Goal: Navigation & Orientation: Find specific page/section

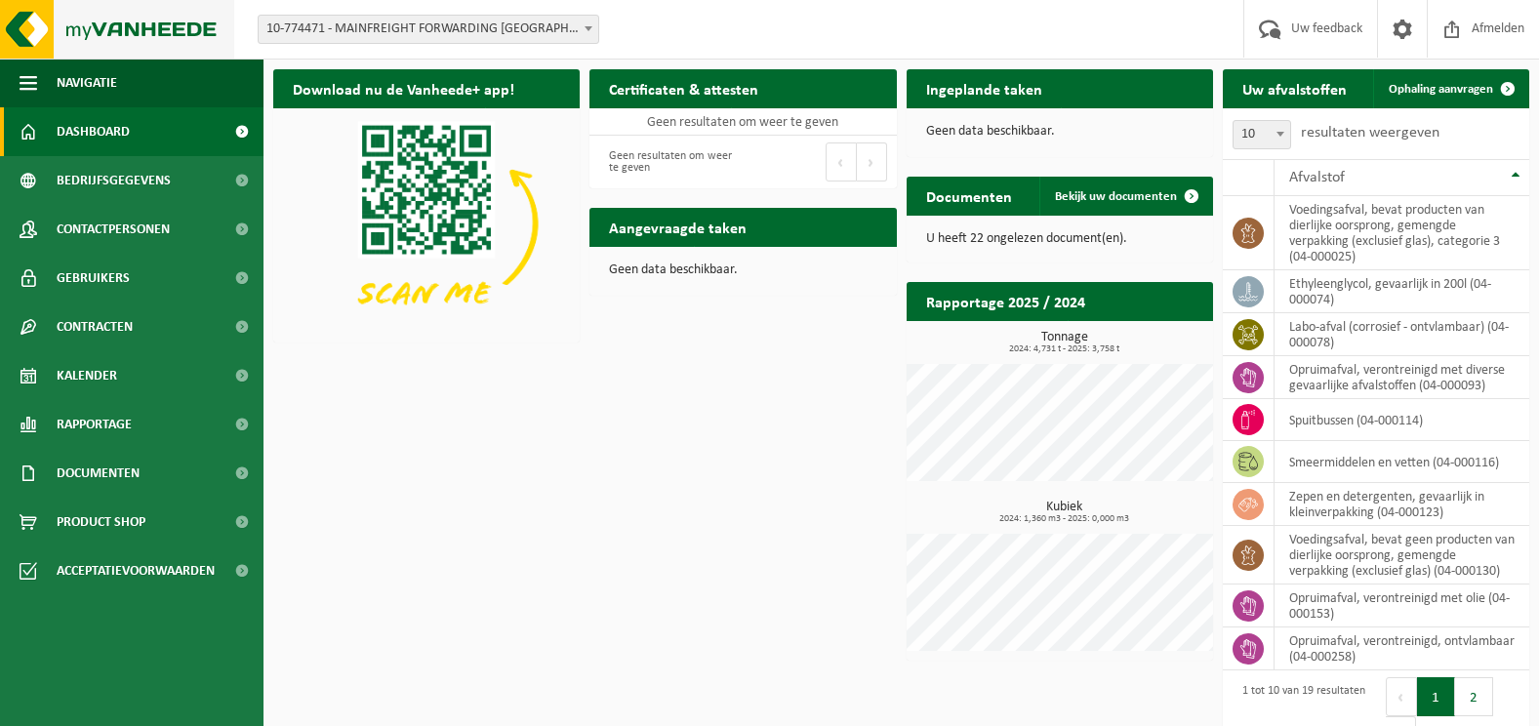
click at [119, 39] on img at bounding box center [117, 29] width 234 height 59
click at [124, 566] on span "Acceptatievoorwaarden" at bounding box center [136, 571] width 158 height 49
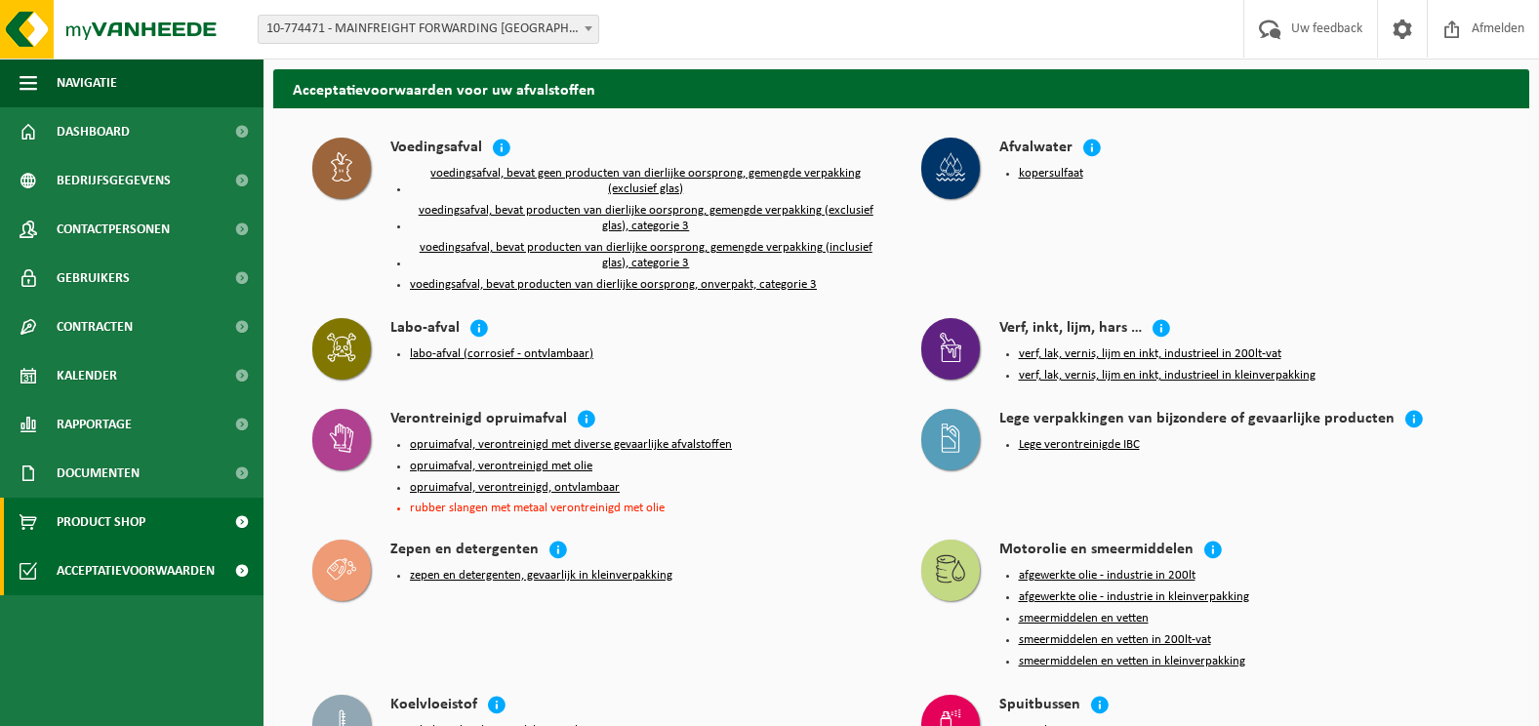
click at [119, 521] on span "Product Shop" at bounding box center [101, 522] width 89 height 49
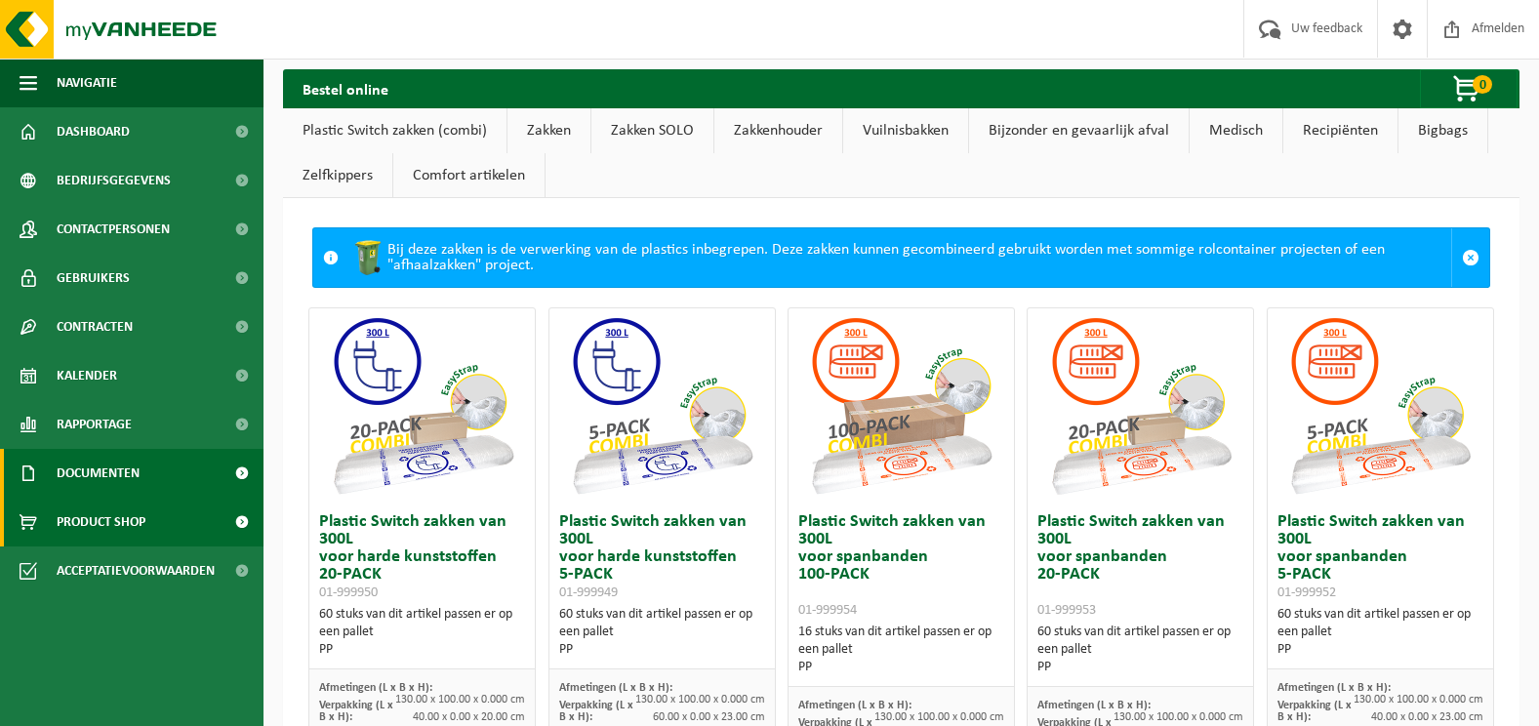
click at [122, 453] on span "Documenten" at bounding box center [98, 473] width 83 height 49
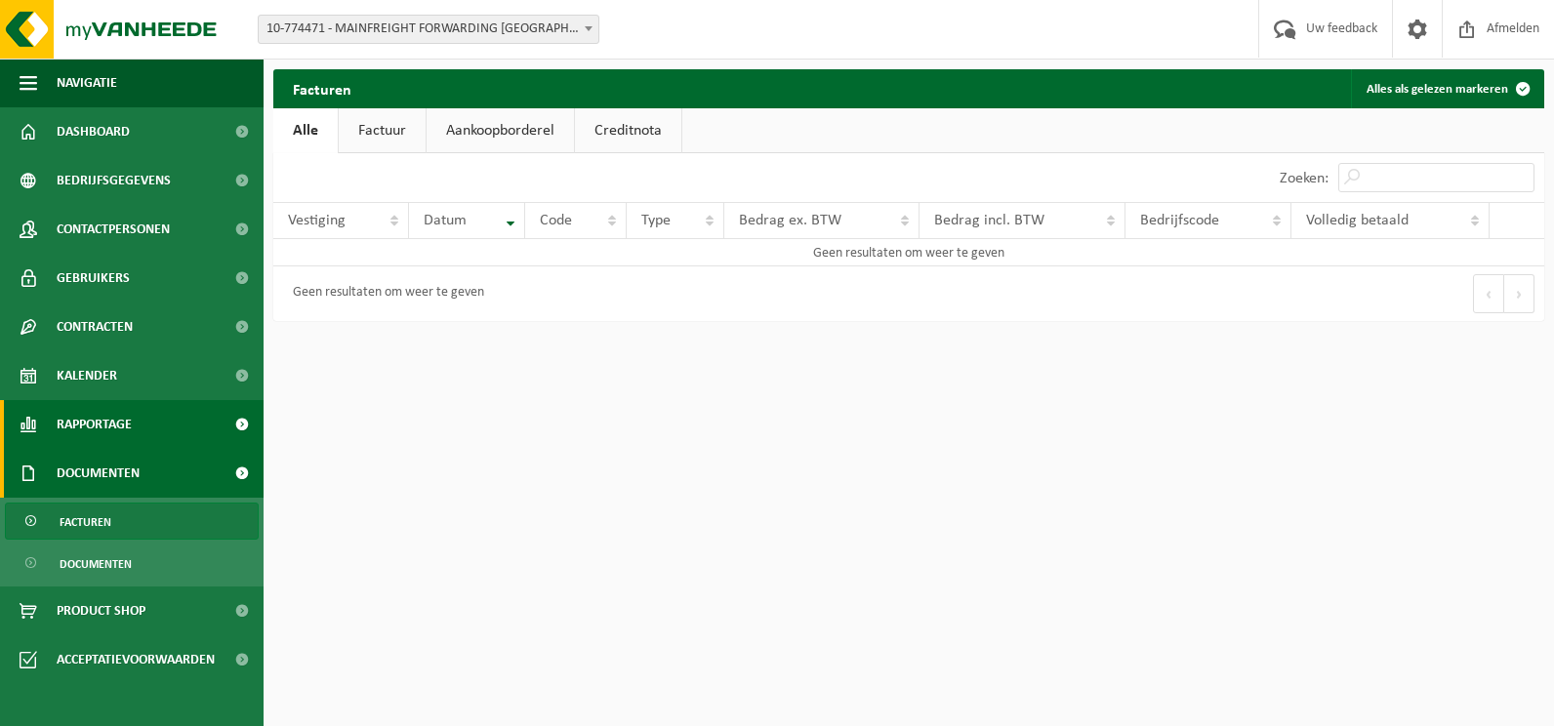
click at [126, 425] on span "Rapportage" at bounding box center [94, 424] width 75 height 49
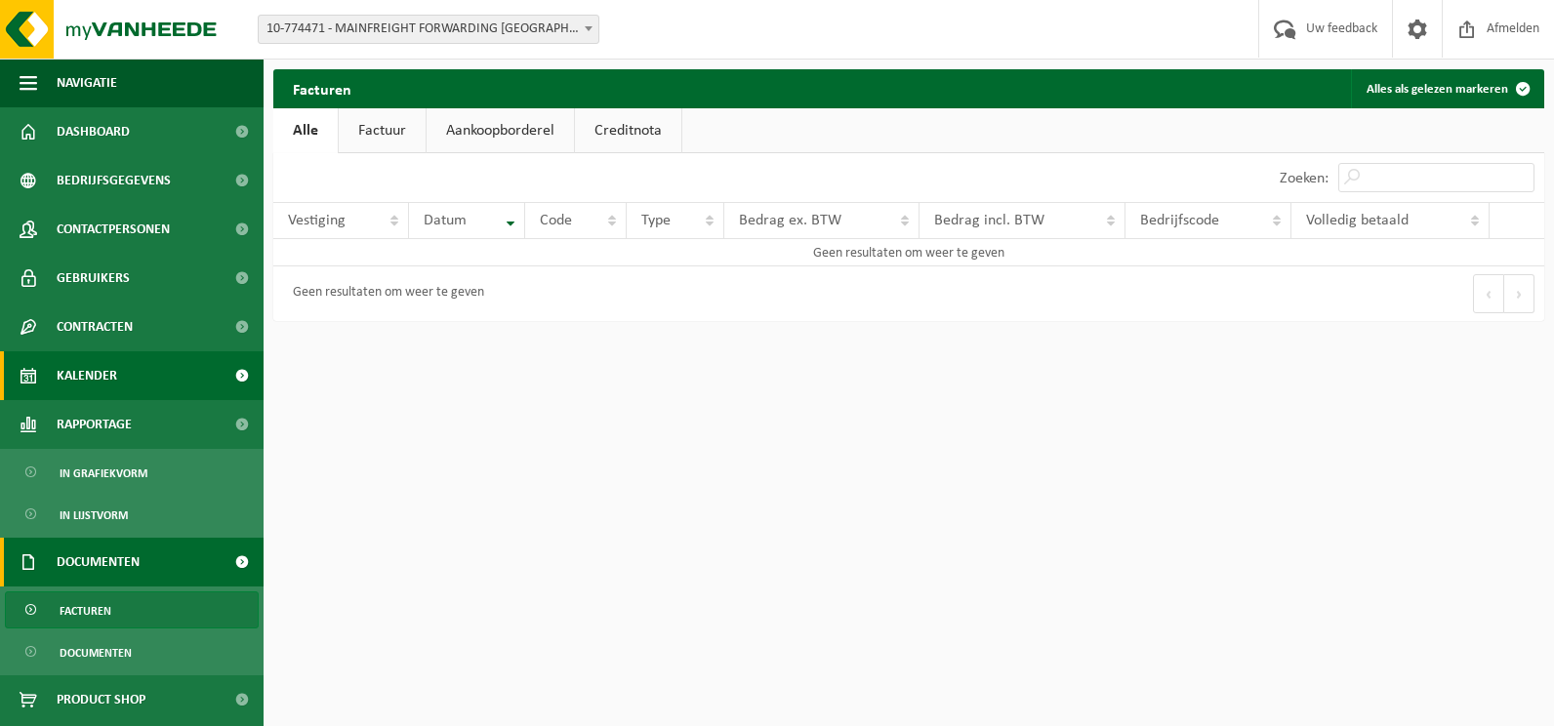
click at [106, 380] on span "Kalender" at bounding box center [87, 375] width 61 height 49
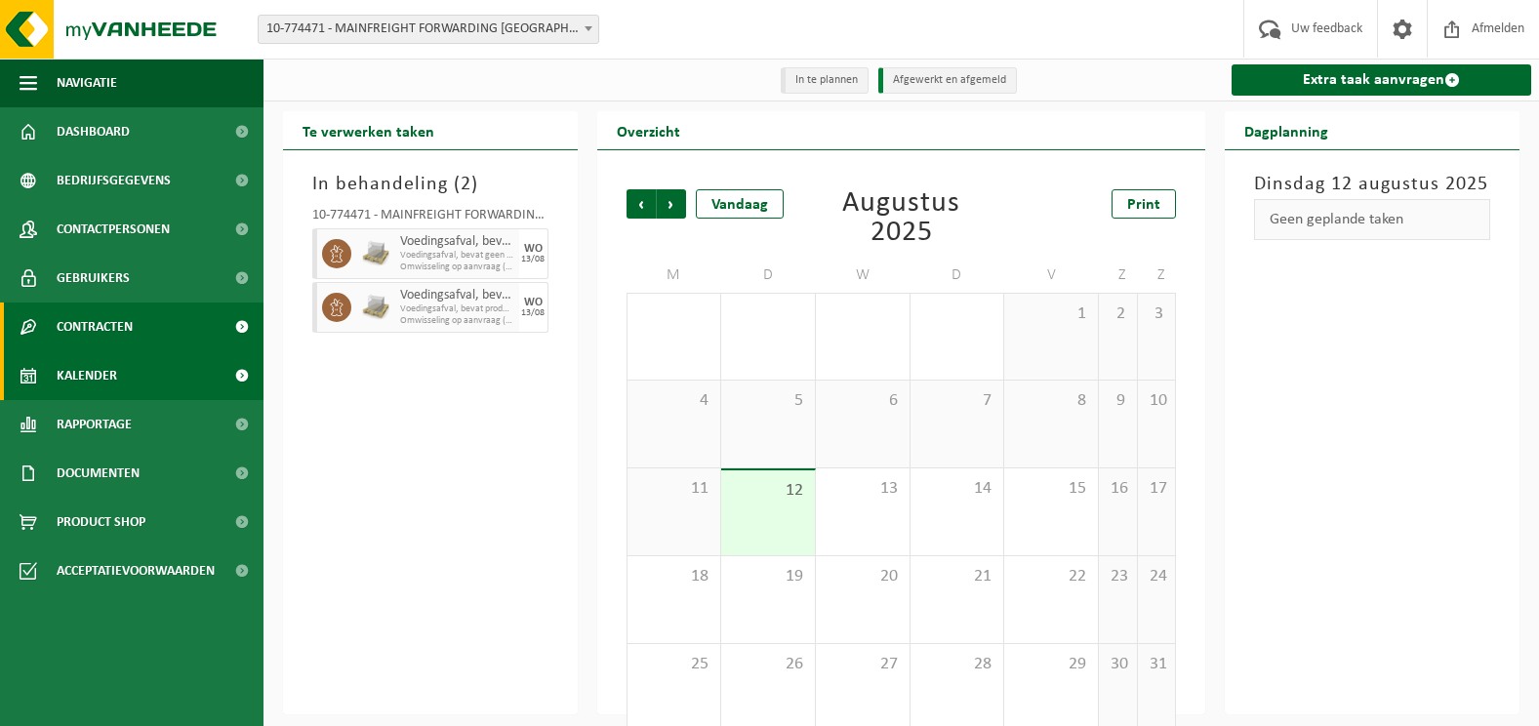
click at [101, 324] on span "Contracten" at bounding box center [95, 327] width 76 height 49
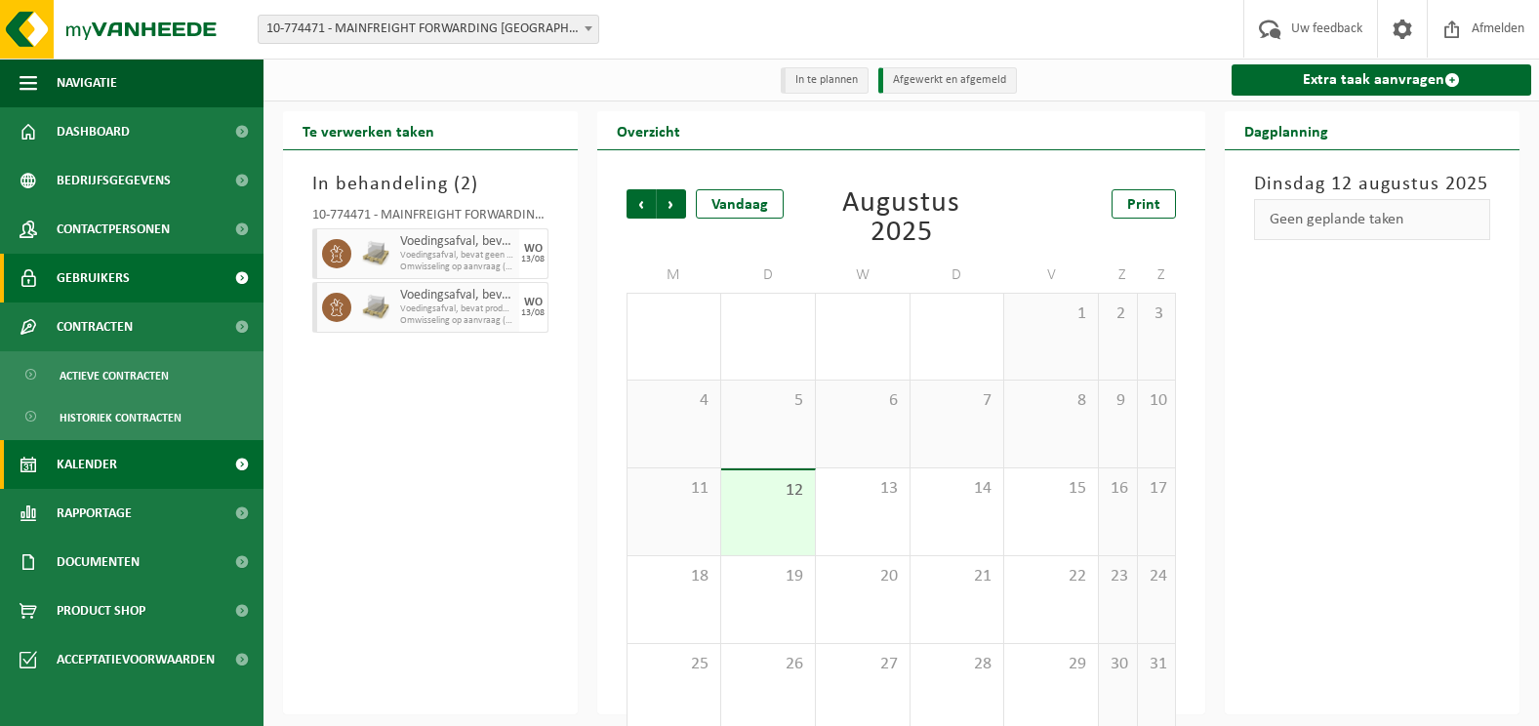
click at [107, 281] on span "Gebruikers" at bounding box center [93, 278] width 73 height 49
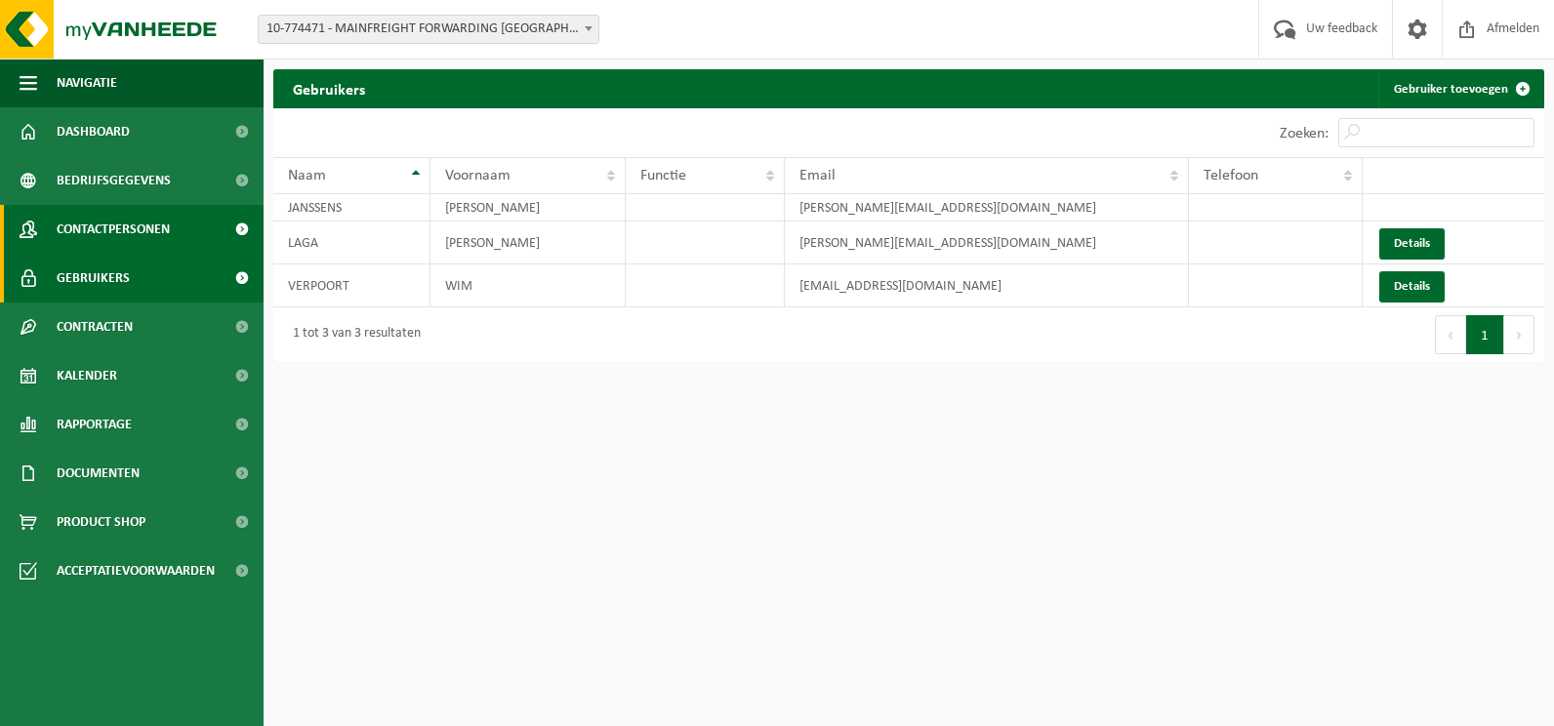
click at [88, 232] on span "Contactpersonen" at bounding box center [113, 229] width 113 height 49
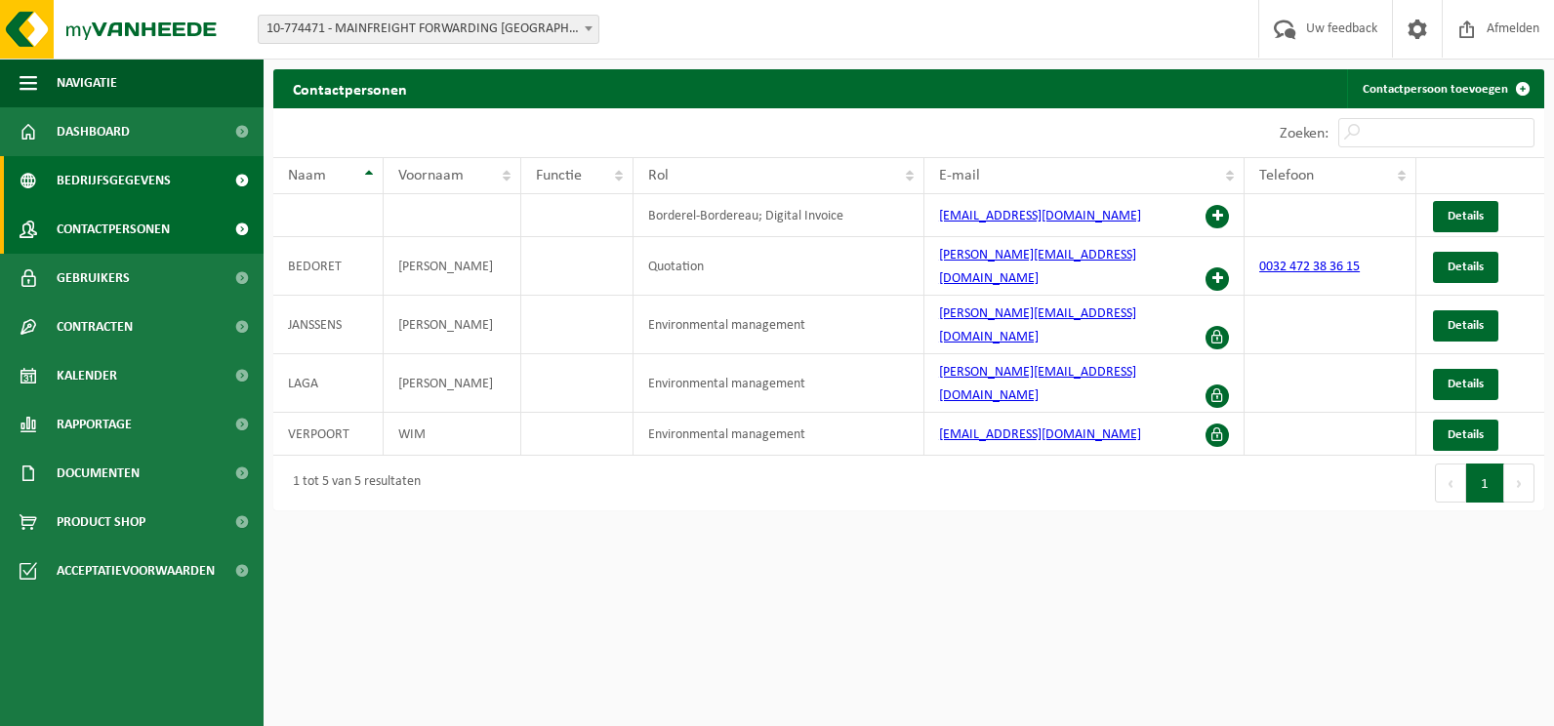
click at [129, 180] on span "Bedrijfsgegevens" at bounding box center [114, 180] width 114 height 49
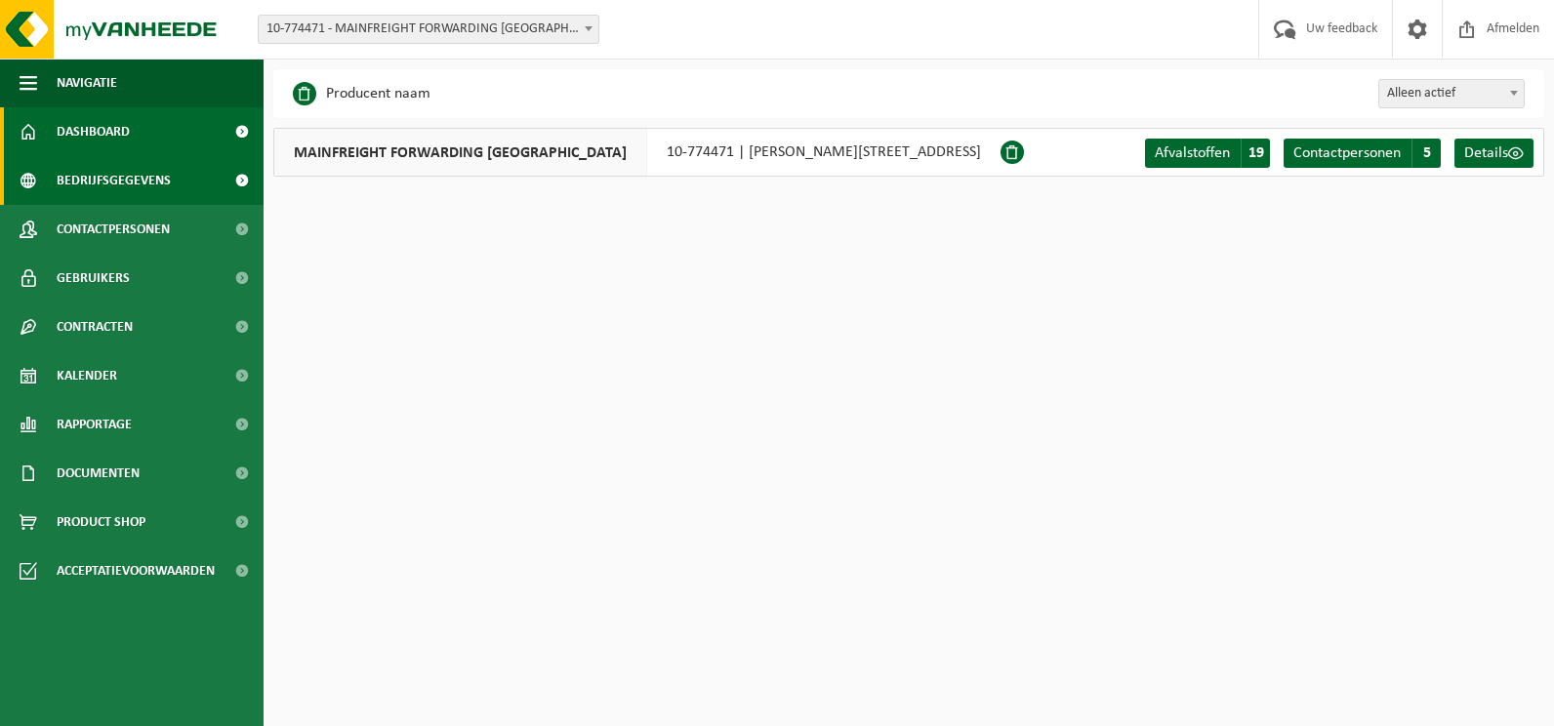
click at [120, 139] on span "Dashboard" at bounding box center [93, 131] width 73 height 49
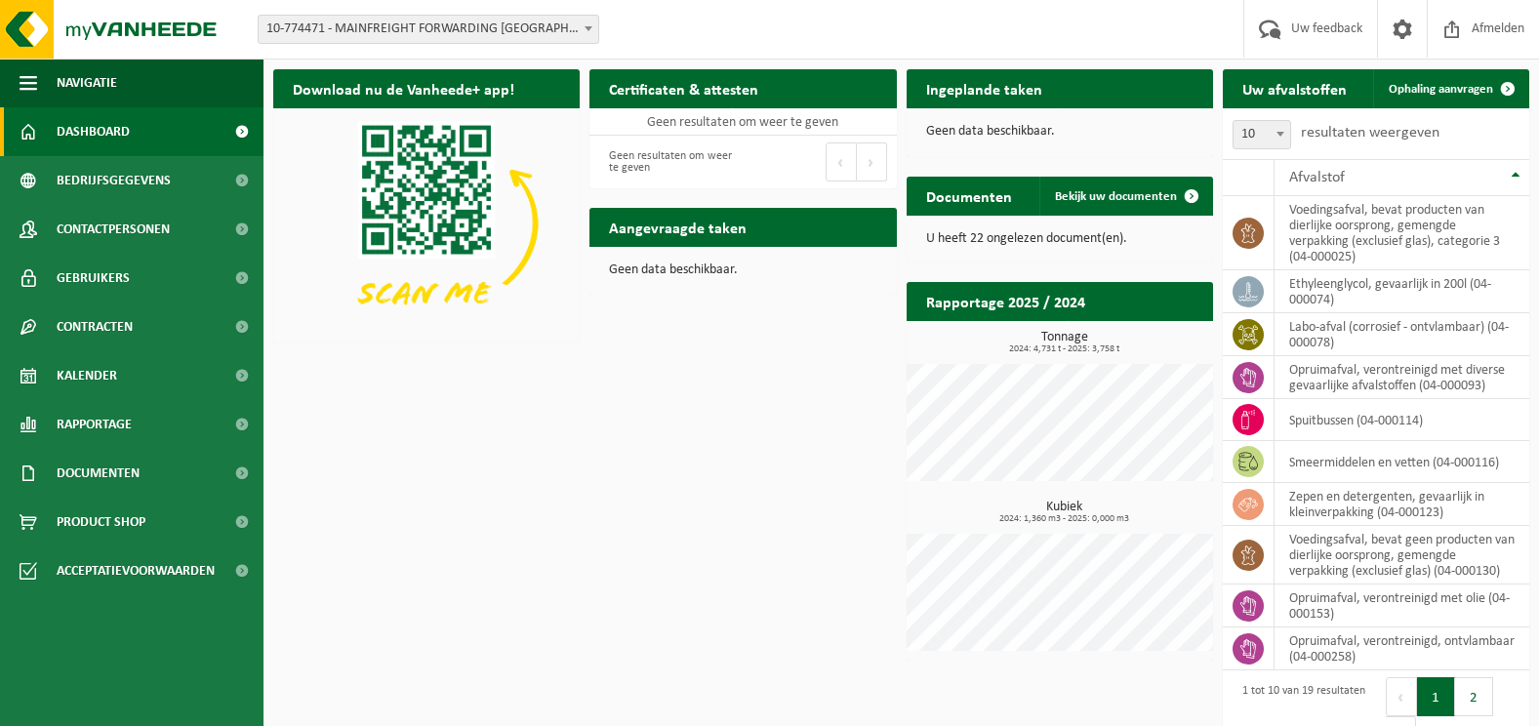
click at [526, 37] on span "10-774471 - MAINFREIGHT FORWARDING [GEOGRAPHIC_DATA] - ZWIJNAARDE" at bounding box center [429, 29] width 340 height 27
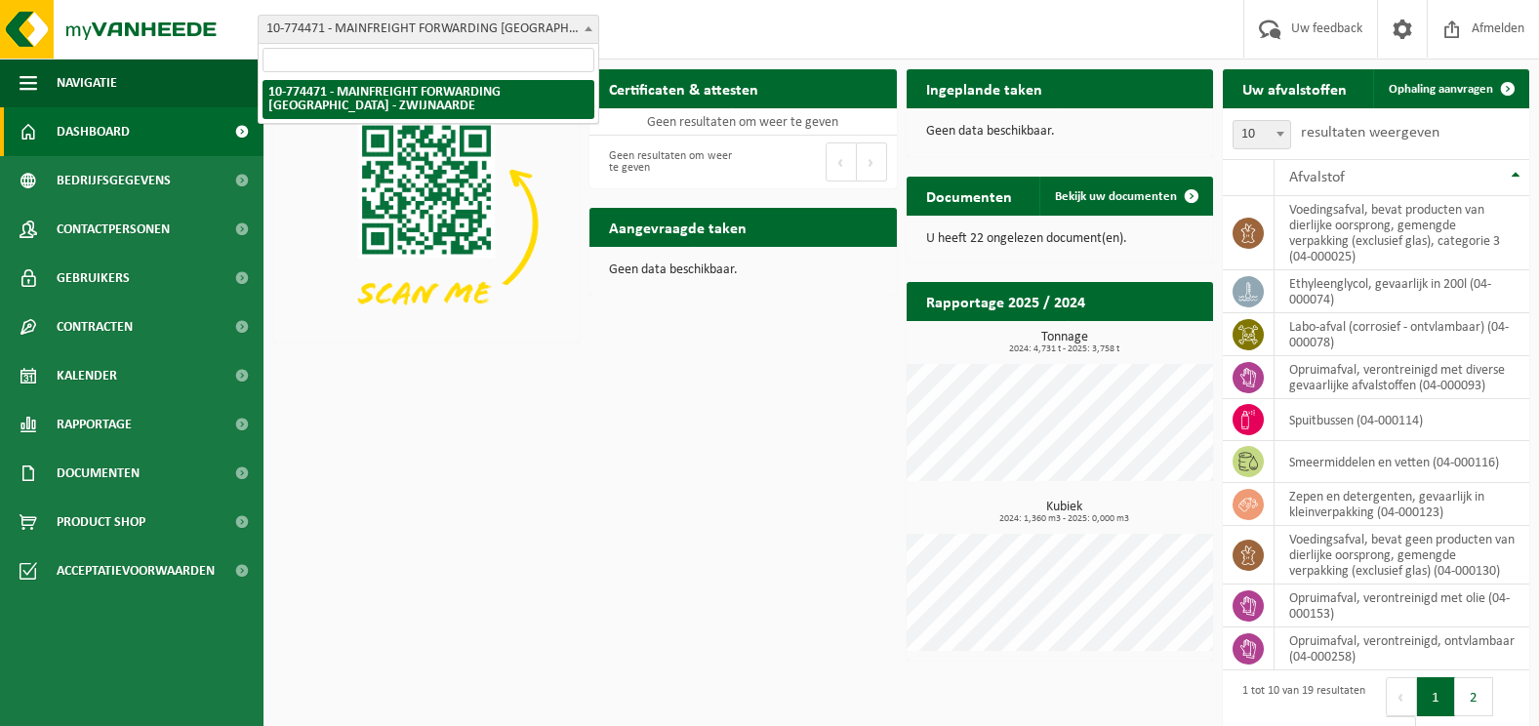
click at [526, 37] on span "10-774471 - MAINFREIGHT FORWARDING [GEOGRAPHIC_DATA] - ZWIJNAARDE" at bounding box center [429, 29] width 340 height 27
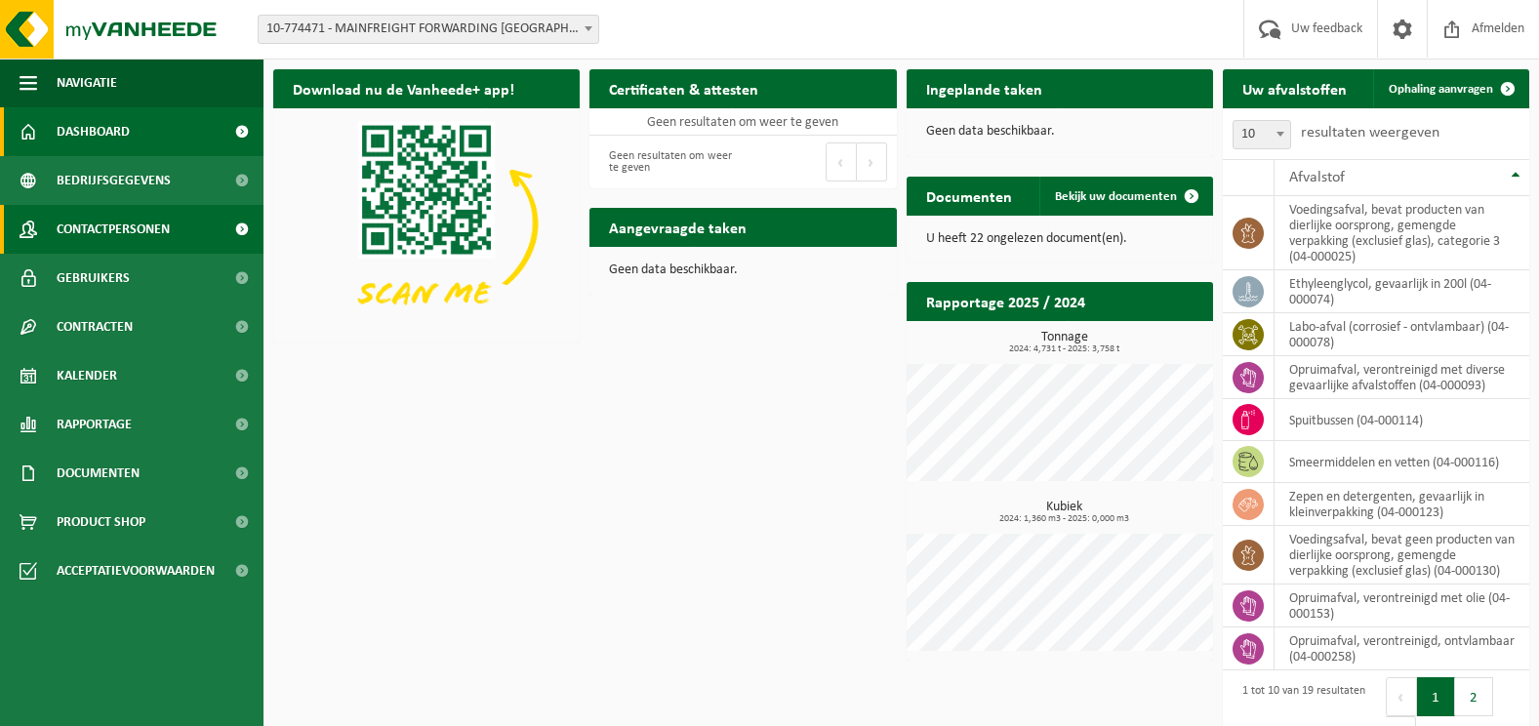
click at [106, 240] on span "Contactpersonen" at bounding box center [113, 229] width 113 height 49
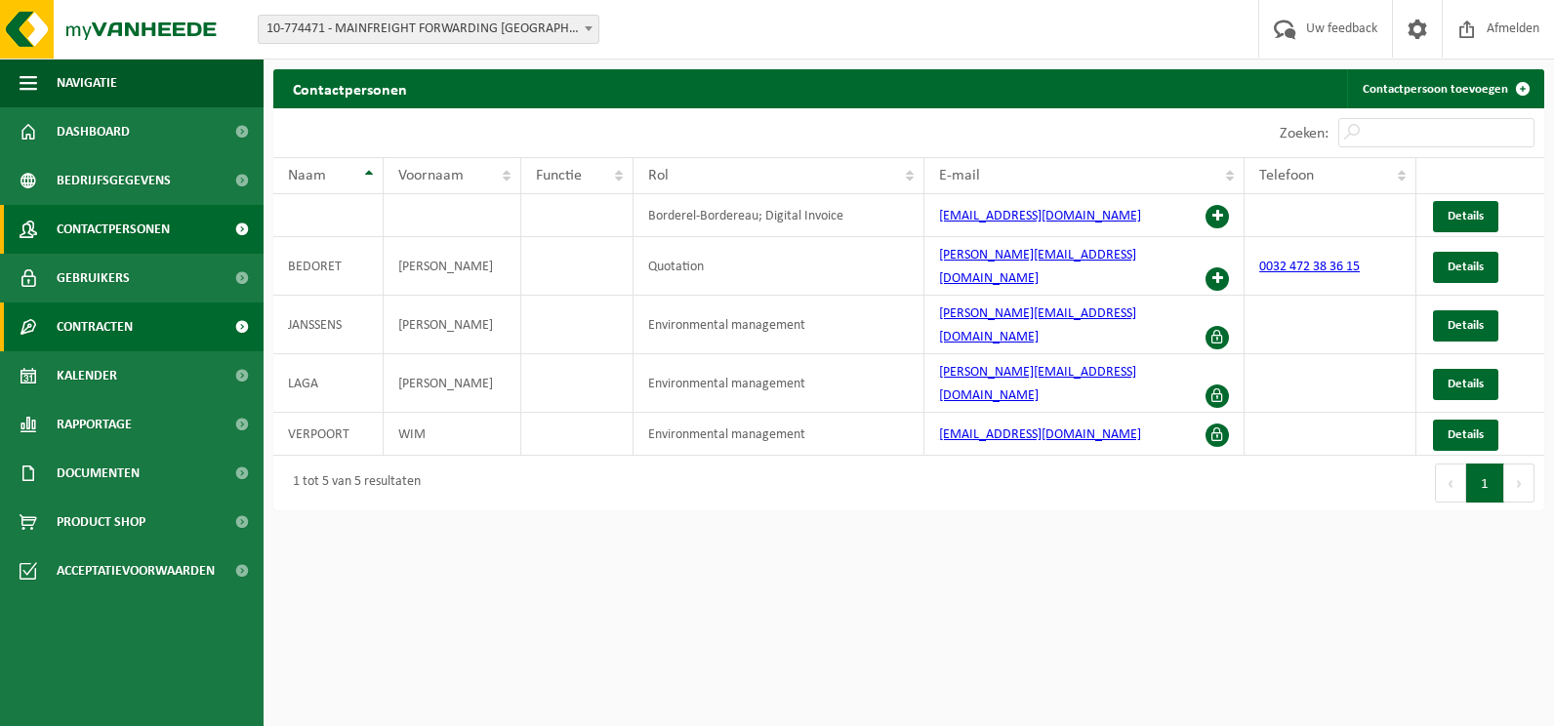
click at [92, 336] on span "Contracten" at bounding box center [95, 327] width 76 height 49
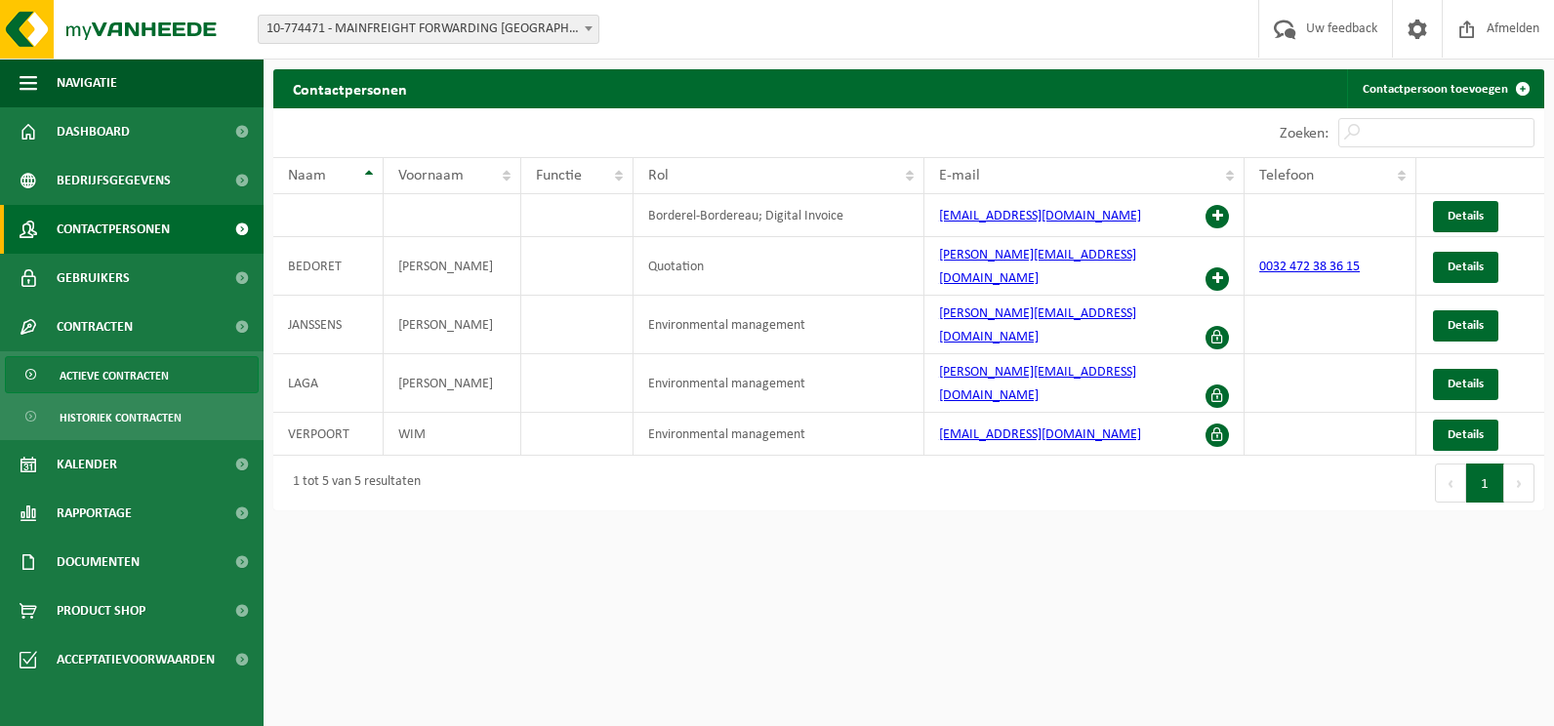
click at [103, 385] on span "Actieve contracten" at bounding box center [114, 375] width 109 height 37
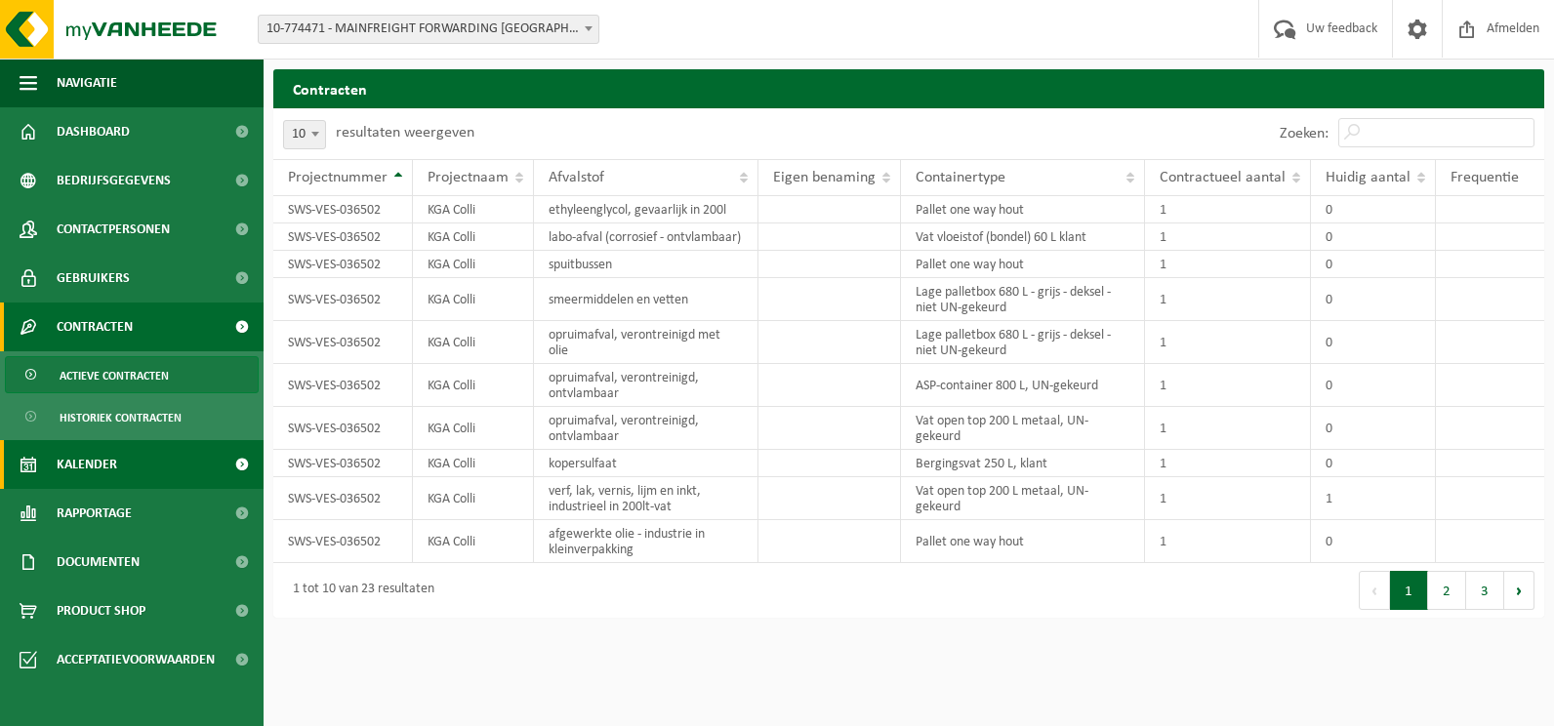
click at [112, 455] on span "Kalender" at bounding box center [87, 464] width 61 height 49
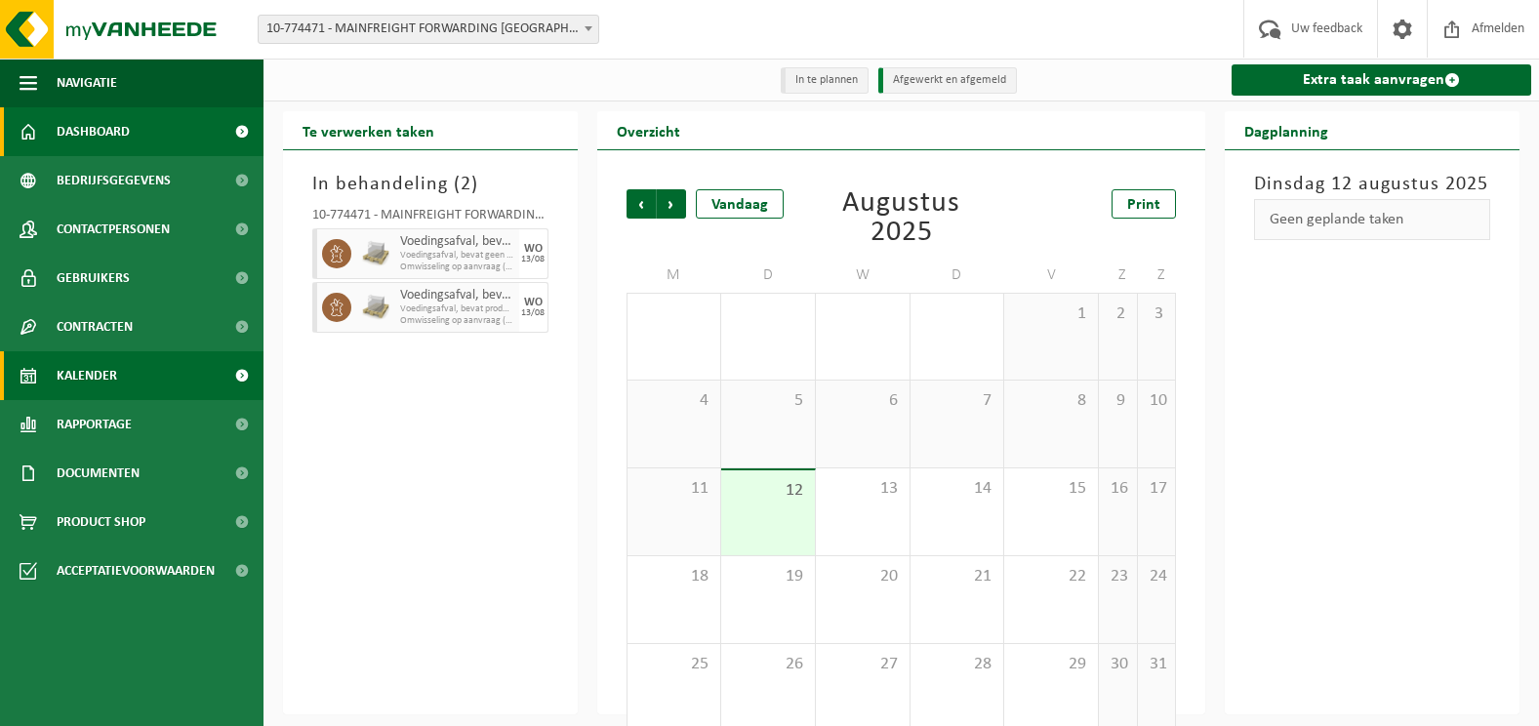
click at [113, 137] on span "Dashboard" at bounding box center [93, 131] width 73 height 49
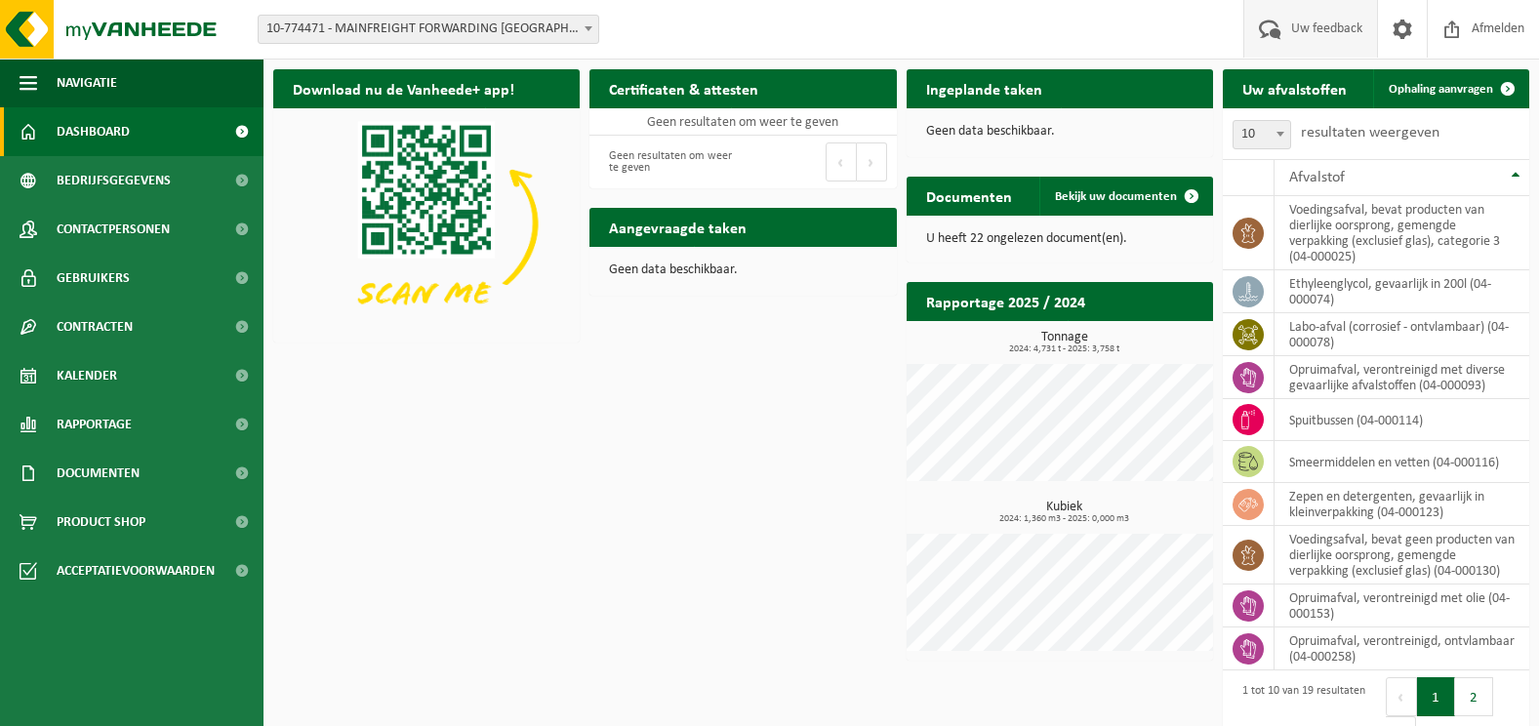
click at [1338, 32] on span "Uw feedback" at bounding box center [1326, 29] width 81 height 58
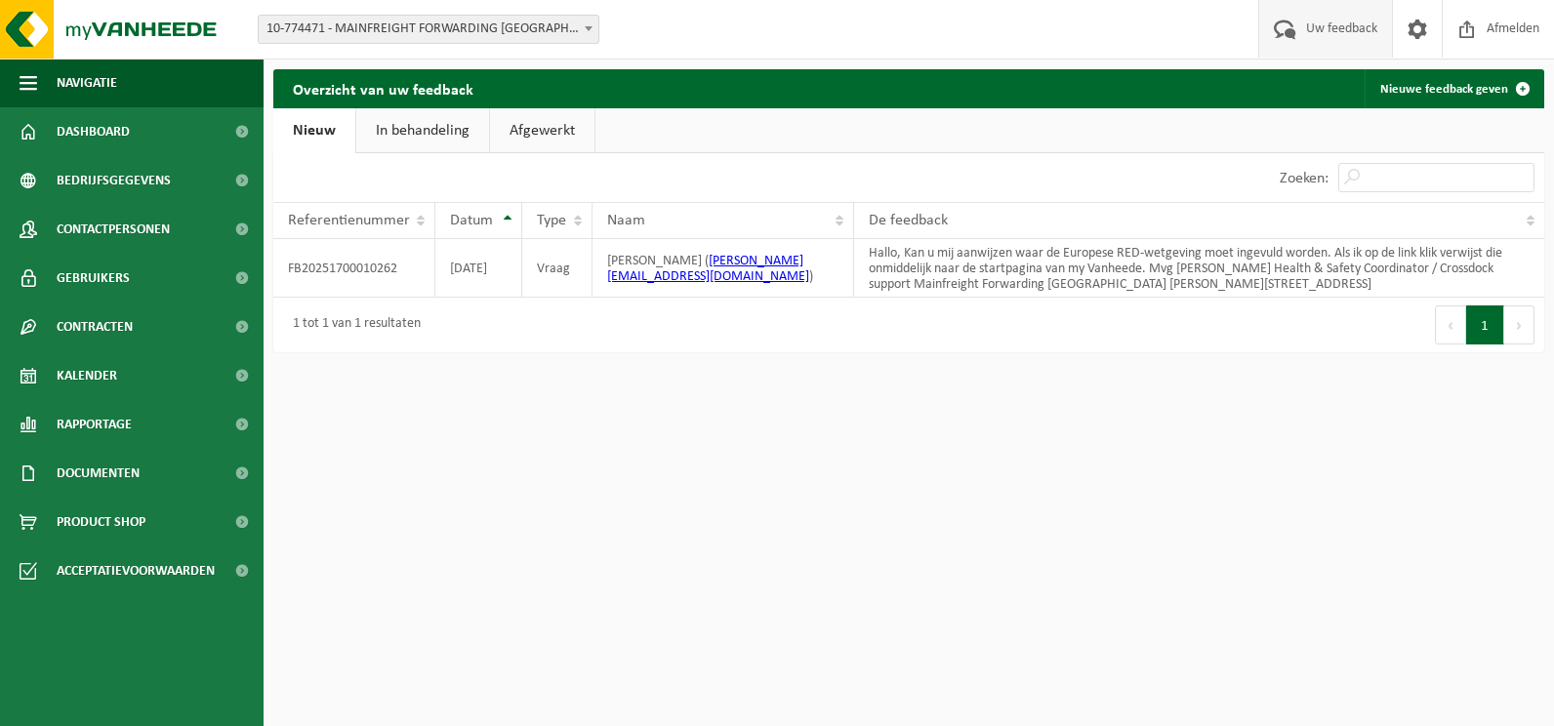
click at [429, 142] on link "In behandeling" at bounding box center [422, 130] width 133 height 45
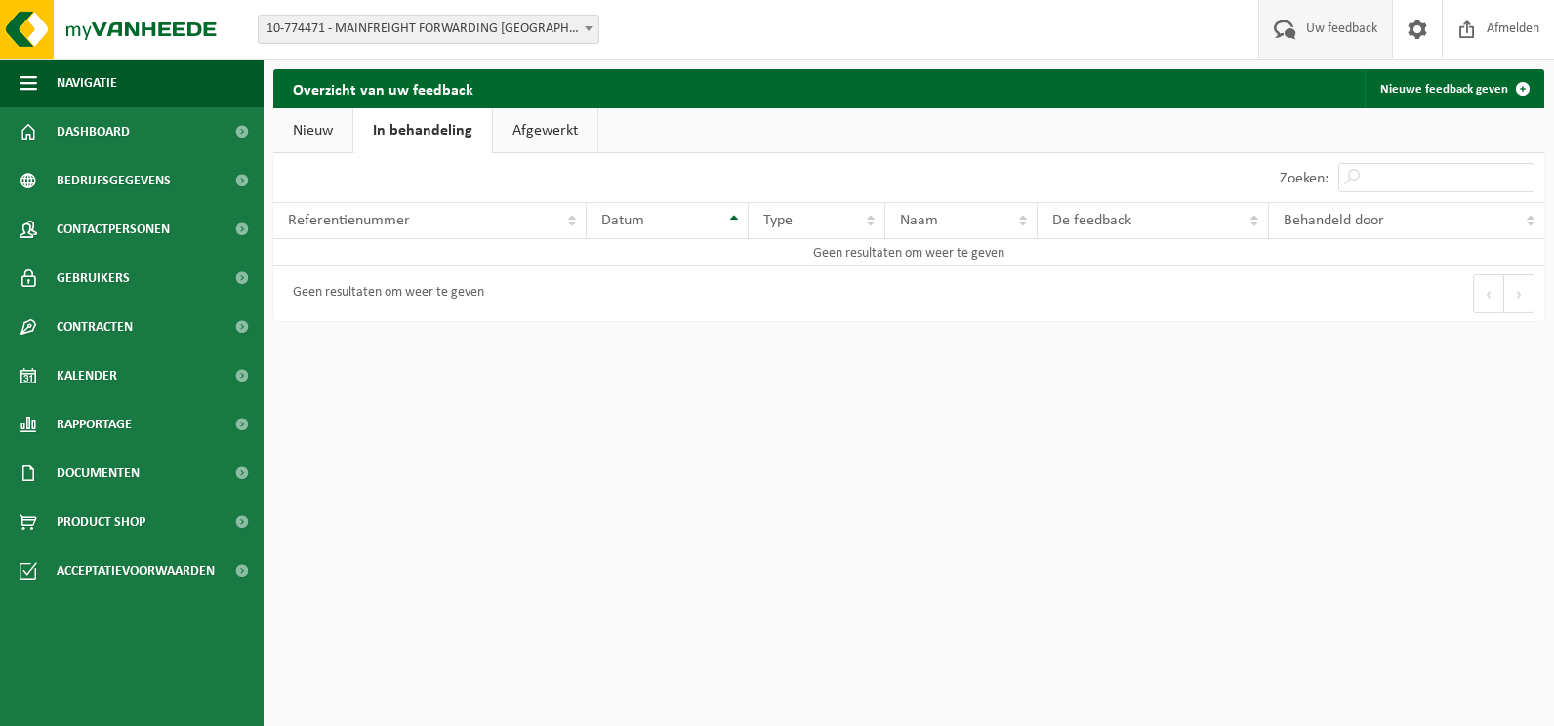
click at [501, 142] on link "Afgewerkt" at bounding box center [545, 130] width 104 height 45
click at [352, 141] on link "Nieuw" at bounding box center [312, 130] width 79 height 45
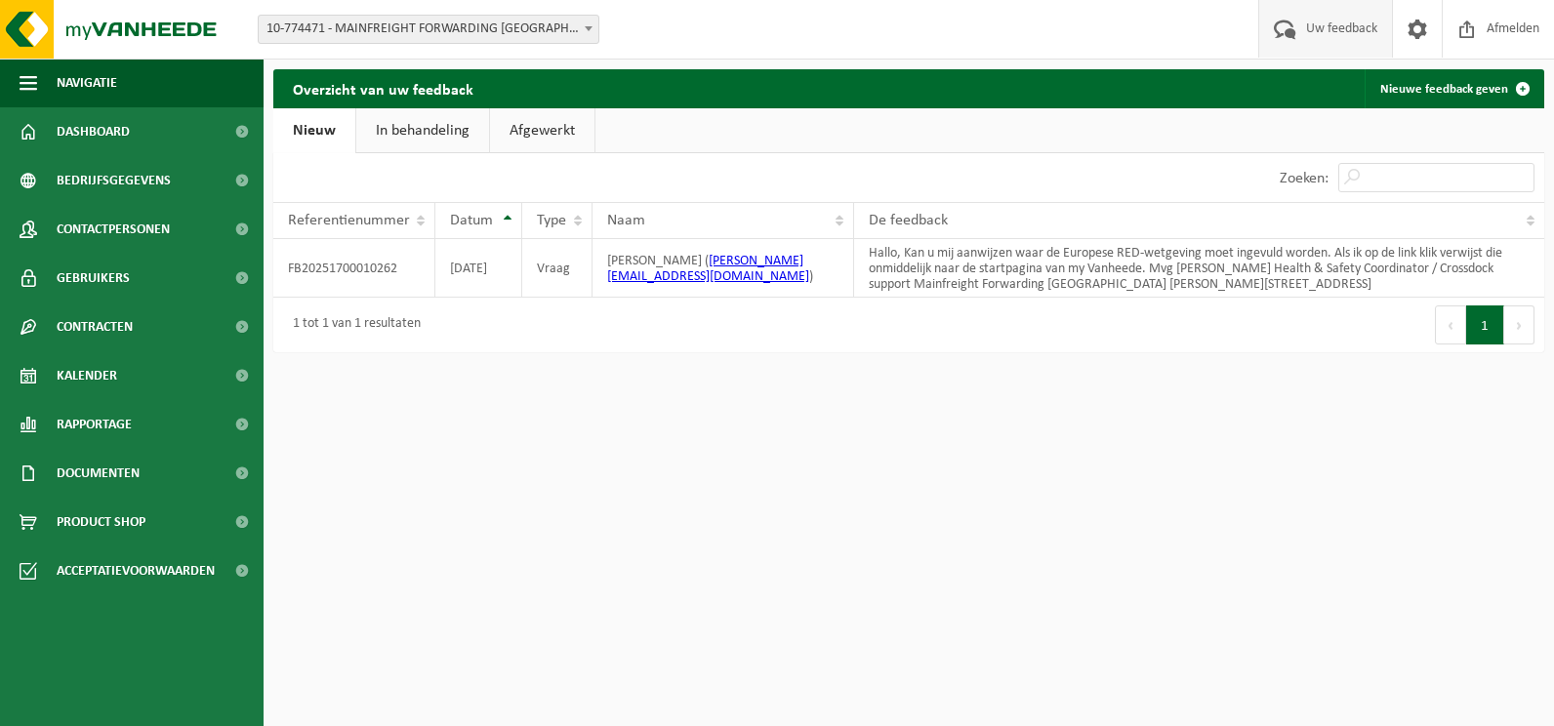
click at [549, 30] on span "10-774471 - MAINFREIGHT FORWARDING [GEOGRAPHIC_DATA] - ZWIJNAARDE" at bounding box center [429, 29] width 340 height 27
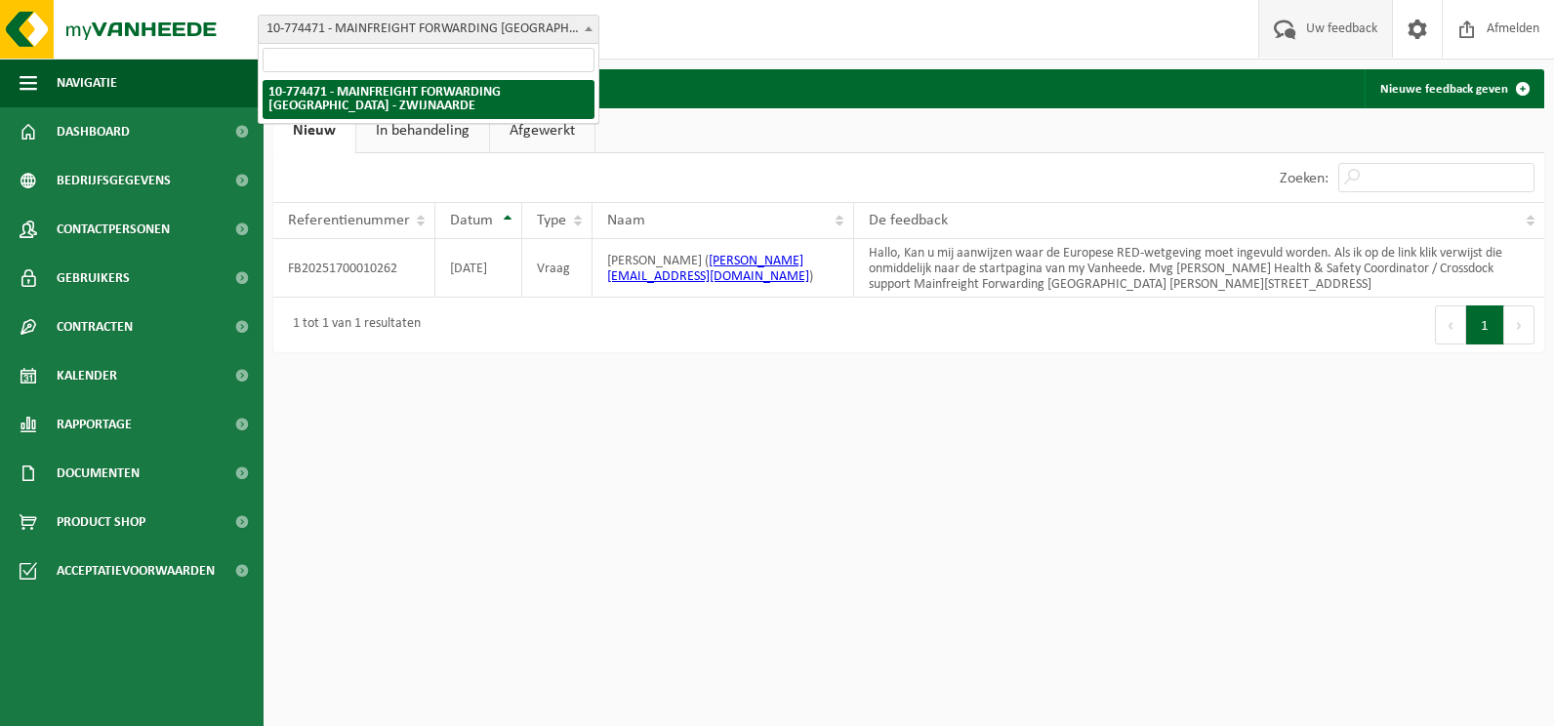
click at [549, 30] on span "10-774471 - MAINFREIGHT FORWARDING [GEOGRAPHIC_DATA] - ZWIJNAARDE" at bounding box center [429, 29] width 340 height 27
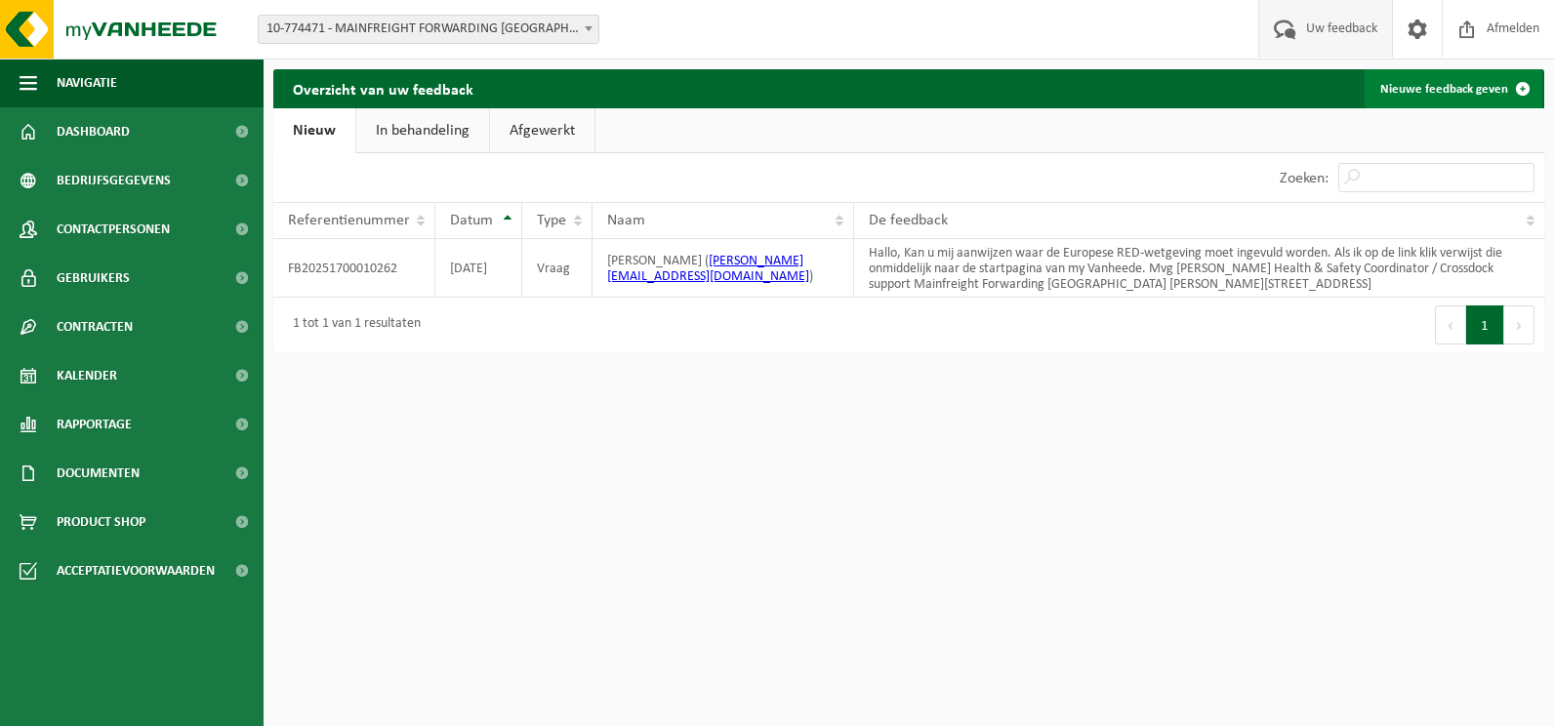
click at [1469, 85] on link "Nieuwe feedback geven" at bounding box center [1453, 88] width 178 height 39
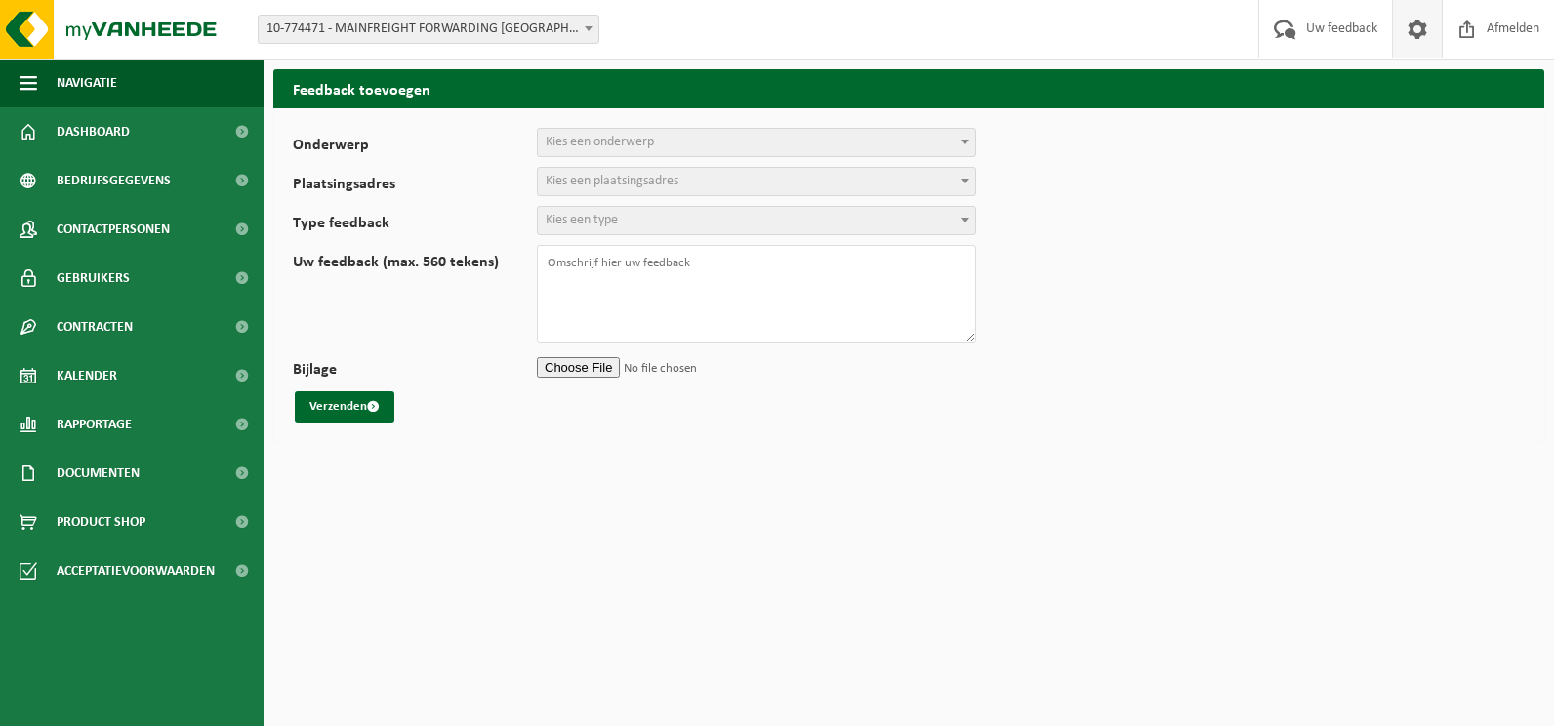
click at [1419, 29] on span at bounding box center [1416, 29] width 29 height 58
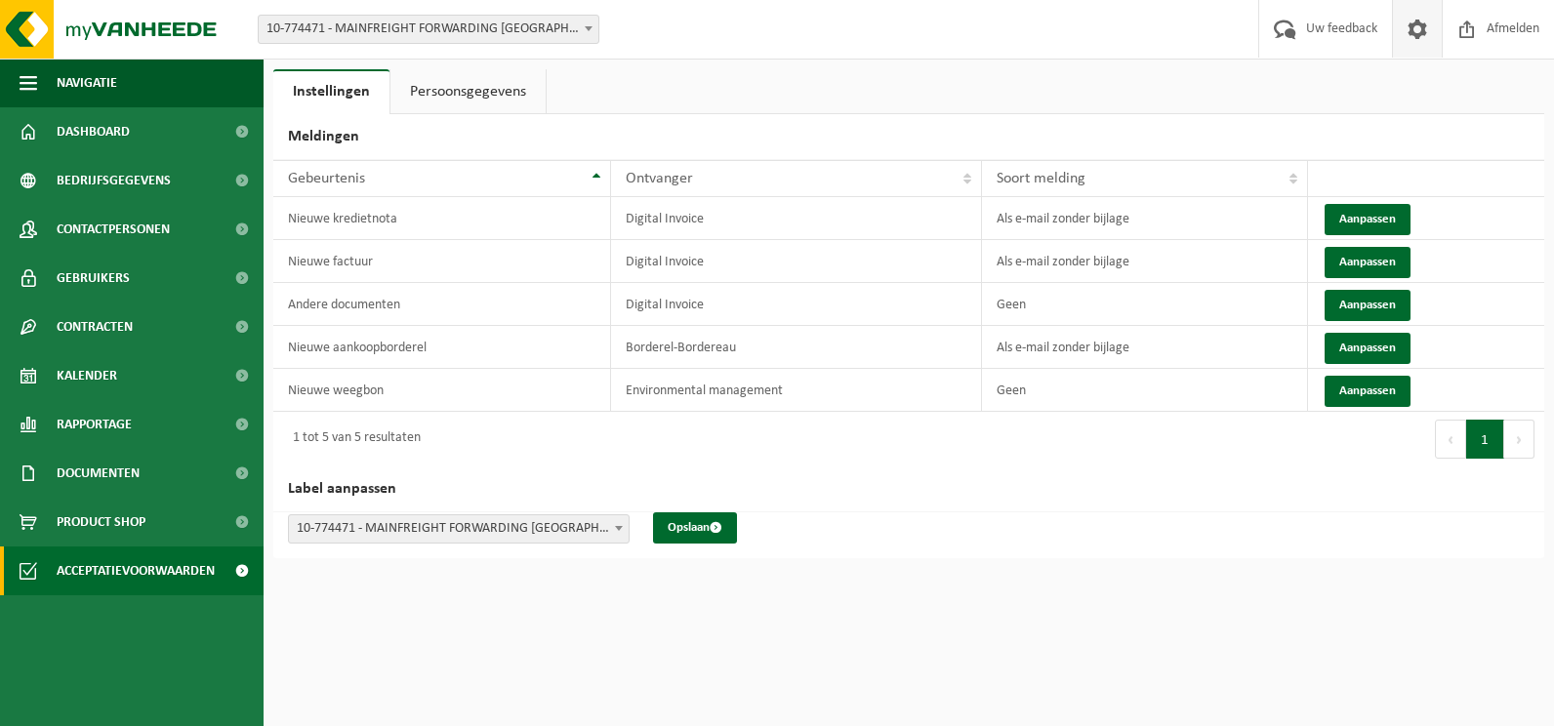
click at [130, 576] on span "Acceptatievoorwaarden" at bounding box center [136, 571] width 158 height 49
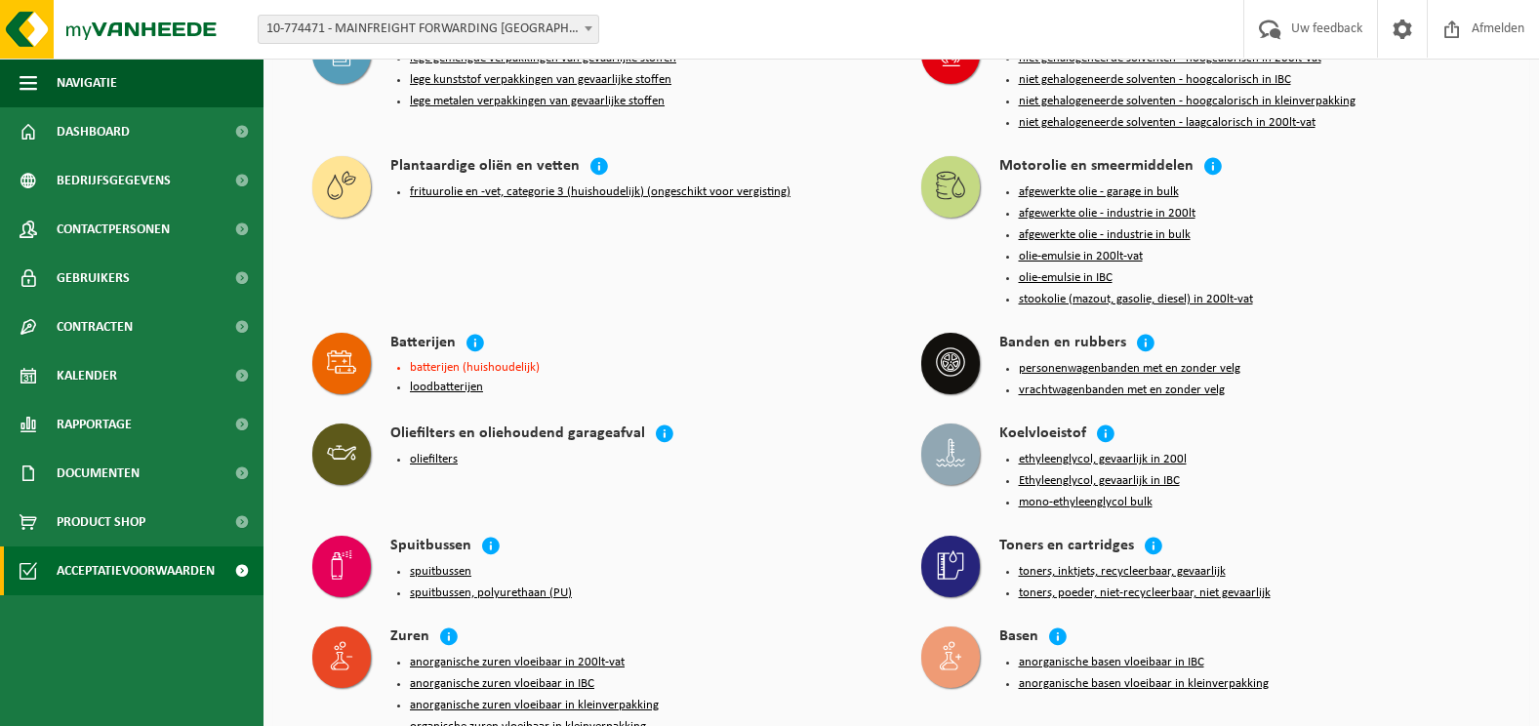
scroll to position [2391, 0]
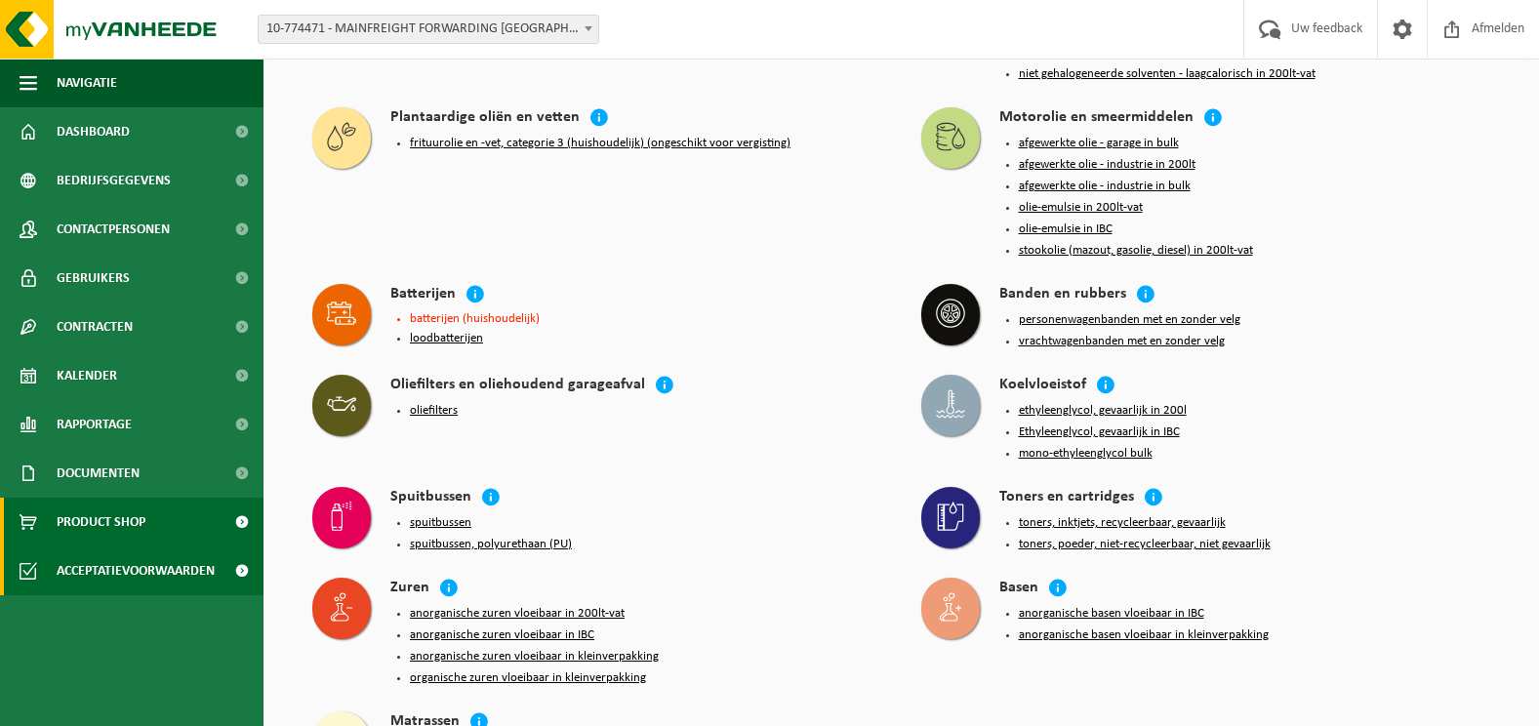
click at [137, 524] on span "Product Shop" at bounding box center [101, 522] width 89 height 49
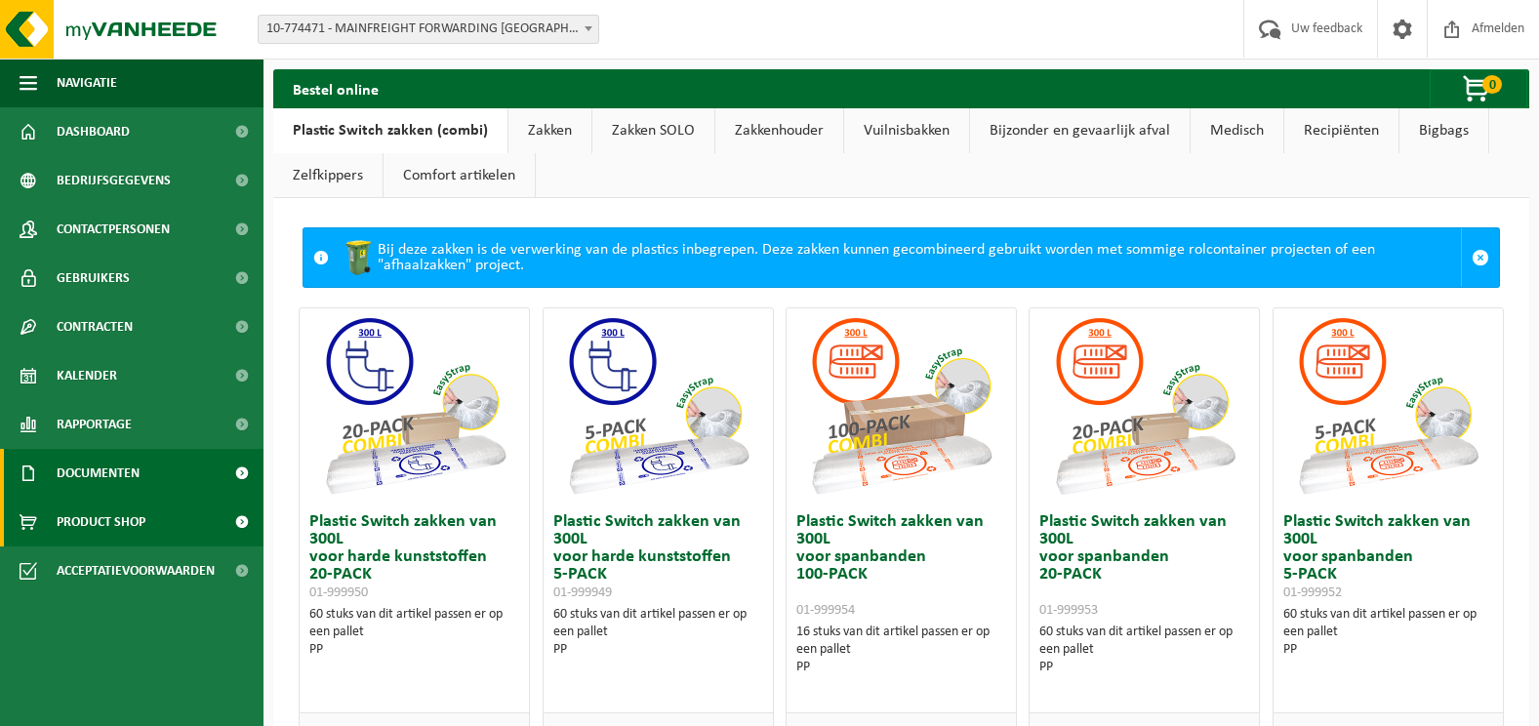
click at [119, 468] on span "Documenten" at bounding box center [98, 473] width 83 height 49
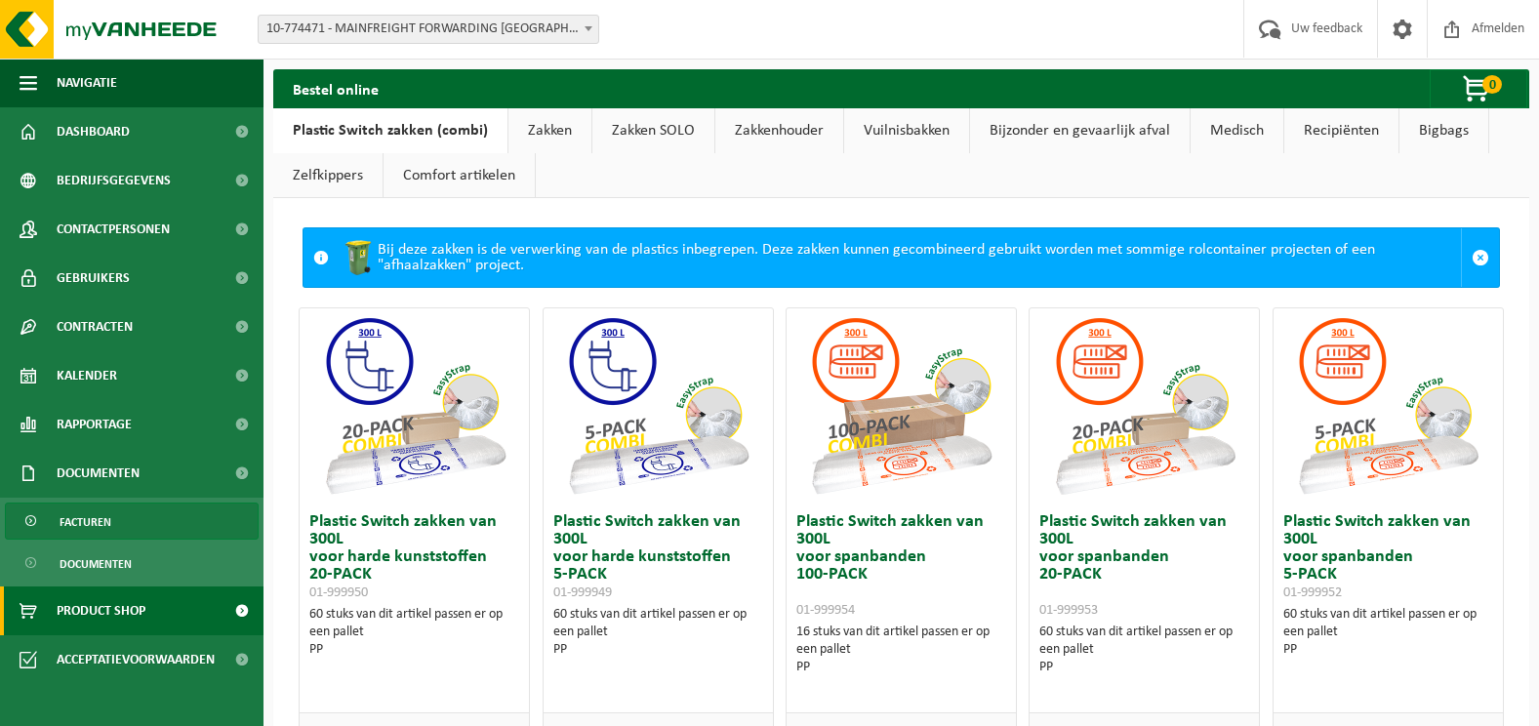
click at [98, 524] on span "Facturen" at bounding box center [86, 522] width 52 height 37
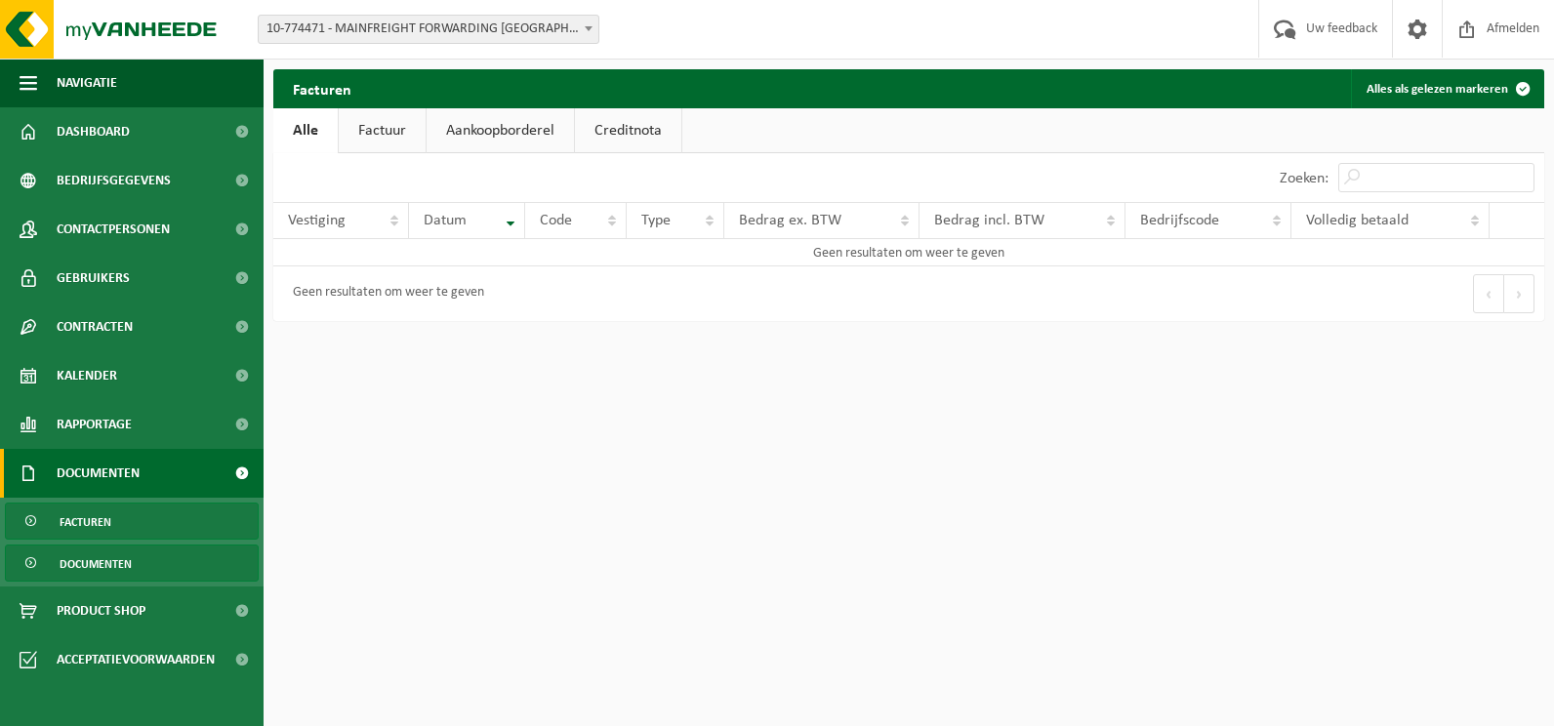
click at [149, 562] on link "Documenten" at bounding box center [132, 563] width 254 height 37
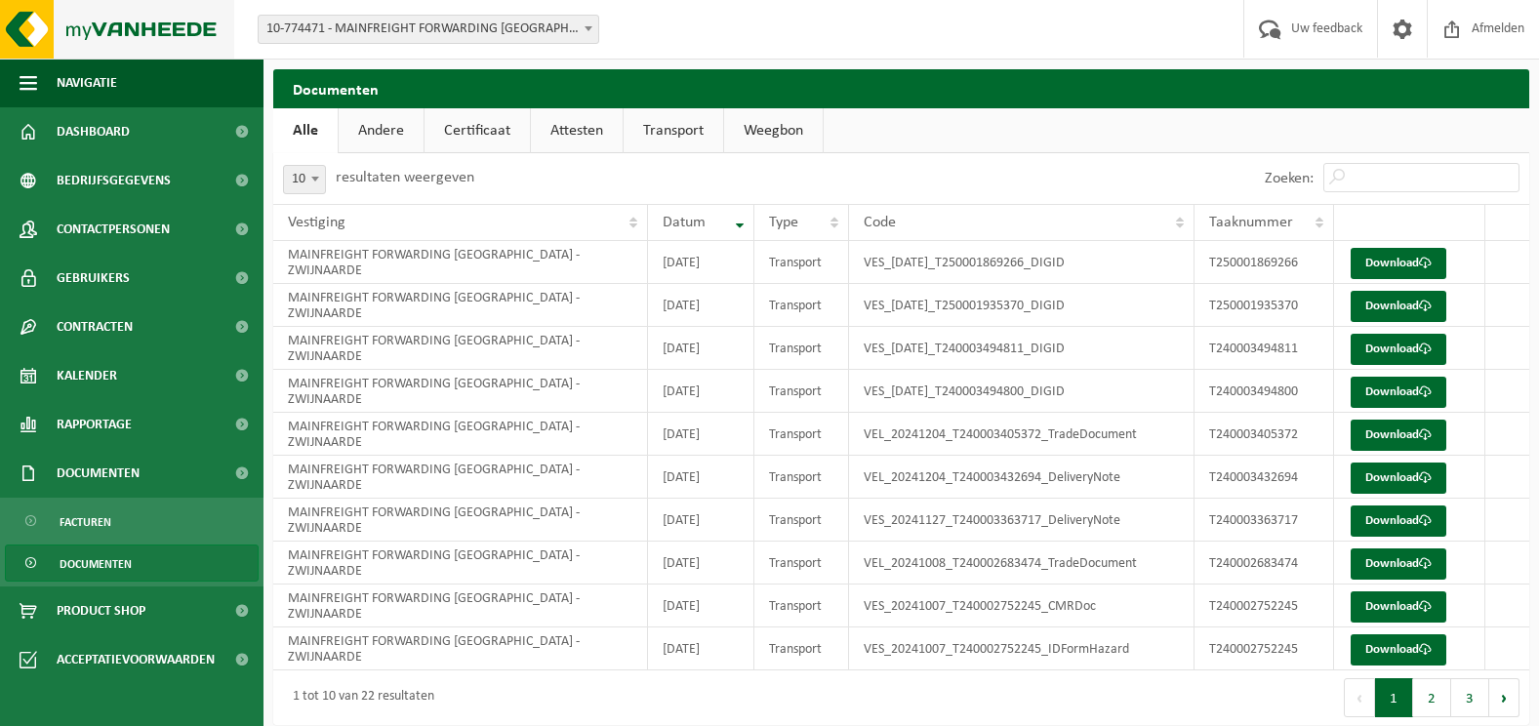
click at [92, 40] on img at bounding box center [117, 29] width 234 height 59
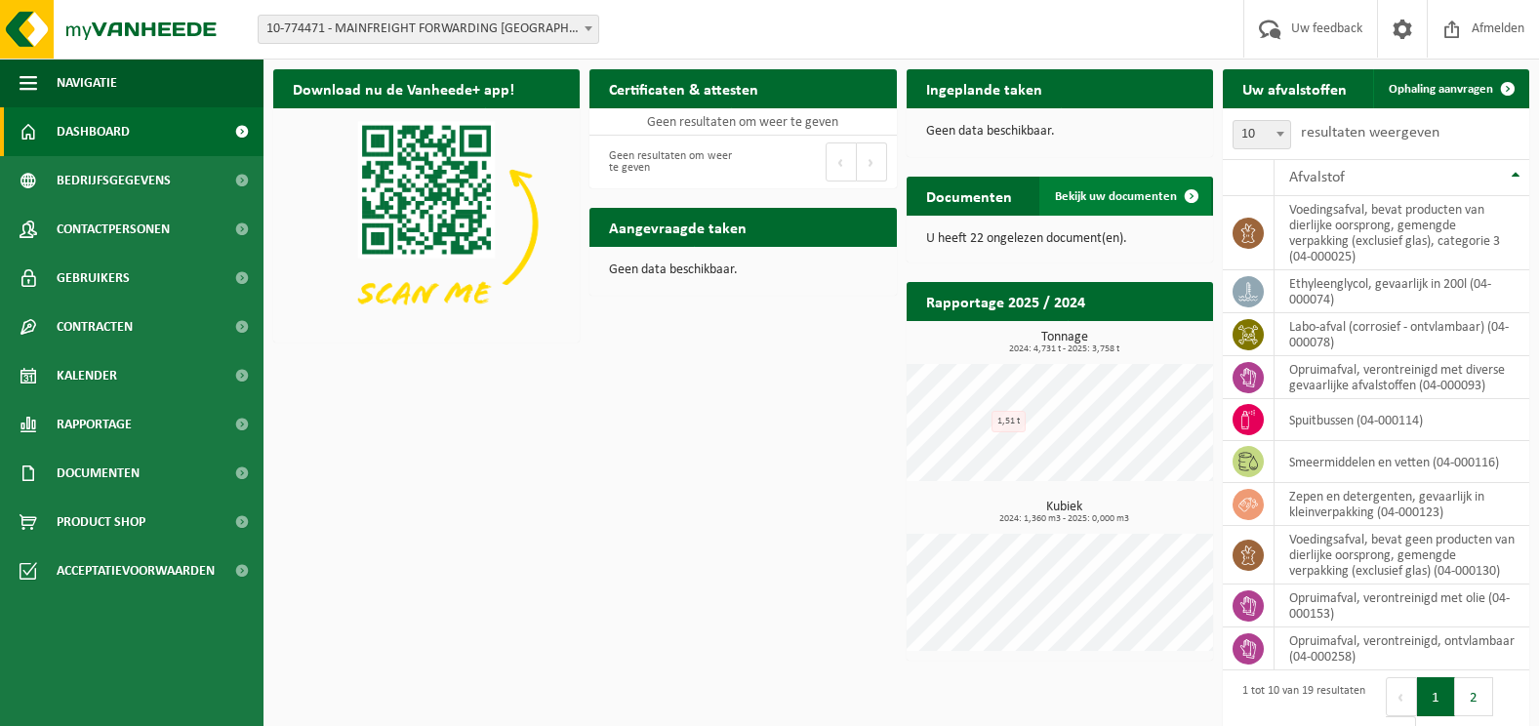
click at [1115, 195] on span "Bekijk uw documenten" at bounding box center [1116, 196] width 122 height 13
